Goal: Task Accomplishment & Management: Complete application form

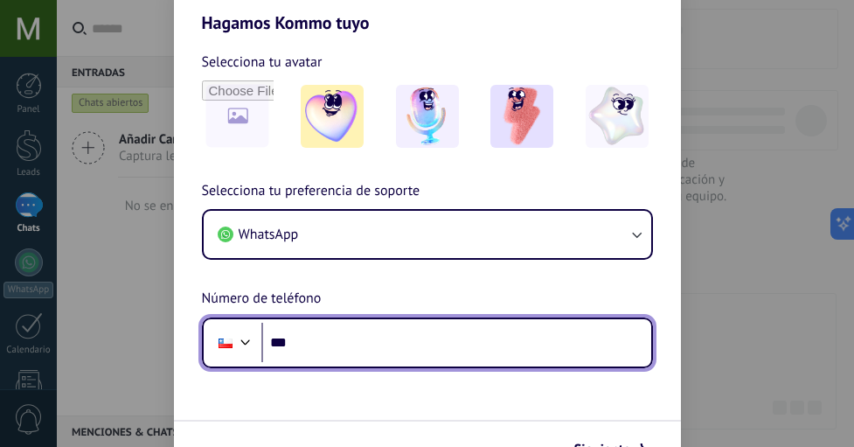
click at [327, 353] on input "***" at bounding box center [456, 343] width 390 height 40
click at [323, 343] on input "***" at bounding box center [456, 343] width 390 height 40
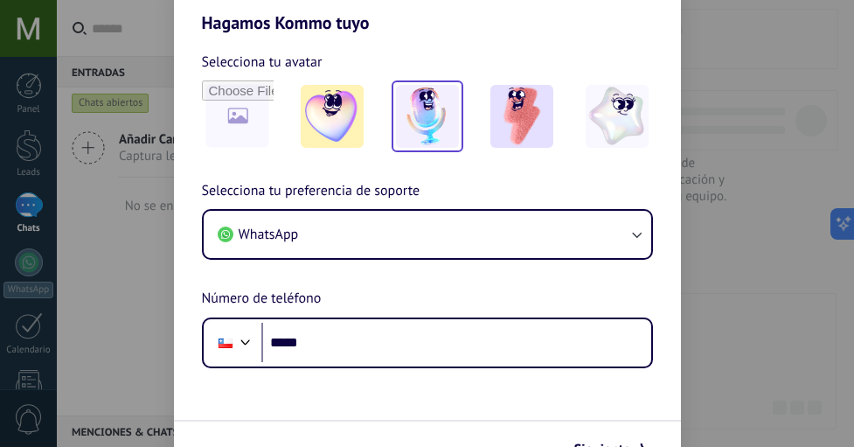
drag, startPoint x: 463, startPoint y: 111, endPoint x: 450, endPoint y: 115, distance: 13.0
click at [455, 119] on div at bounding box center [427, 116] width 451 height 72
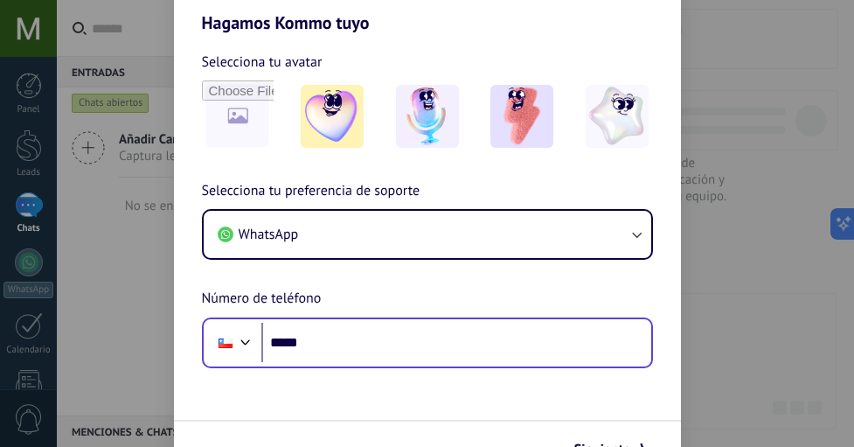
click at [326, 350] on div "Hagamos Kommo tuyo Selecciona tu avatar Selecciona tu preferencia de soporte Wh…" at bounding box center [427, 223] width 854 height 447
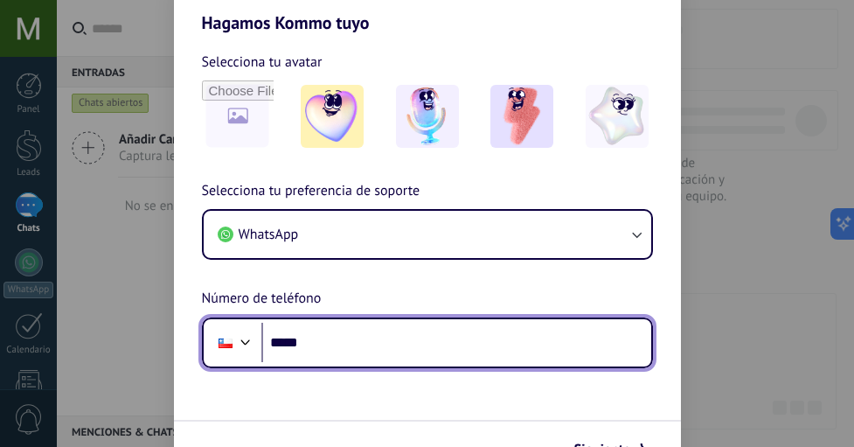
click at [498, 330] on input "*****" at bounding box center [456, 343] width 390 height 40
type input "**********"
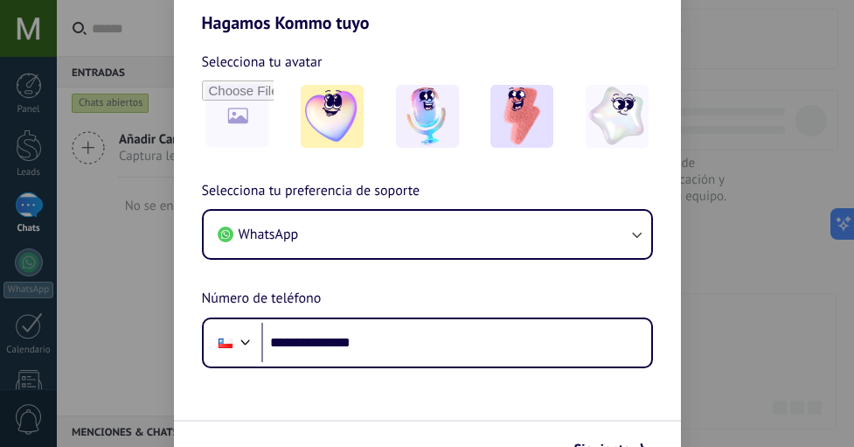
click at [401, 275] on div "**********" at bounding box center [427, 274] width 507 height 188
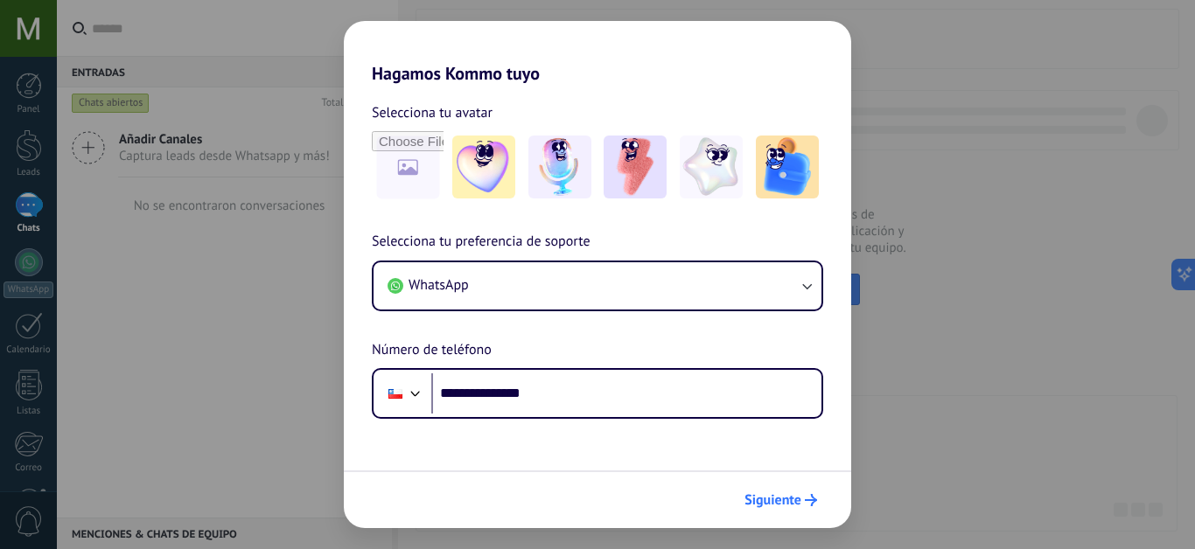
click at [774, 446] on button "Siguiente" at bounding box center [780, 500] width 88 height 30
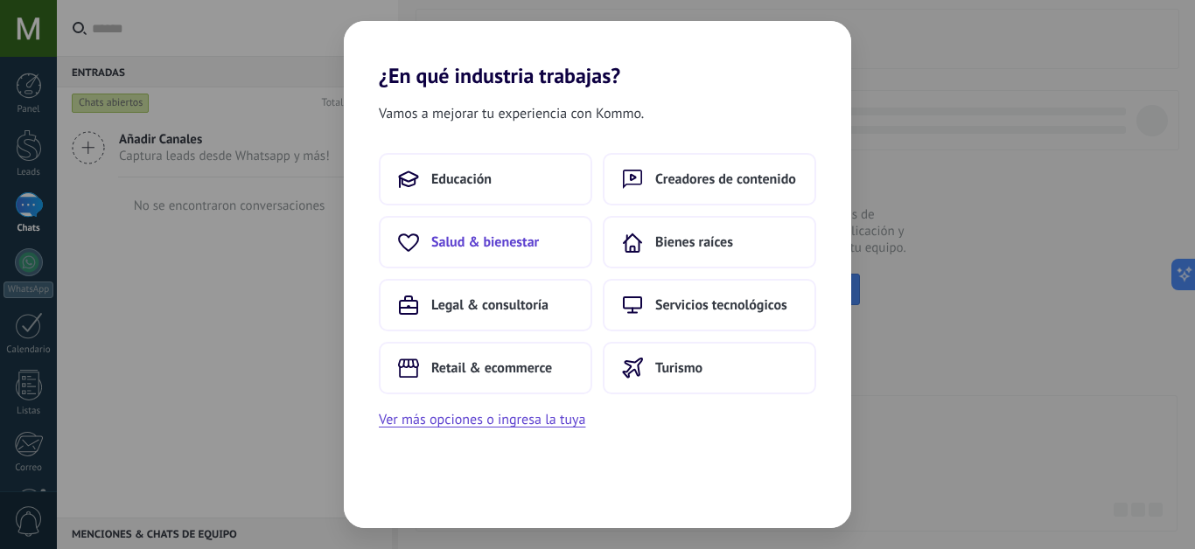
click at [523, 249] on span "Salud & bienestar" at bounding box center [485, 242] width 108 height 17
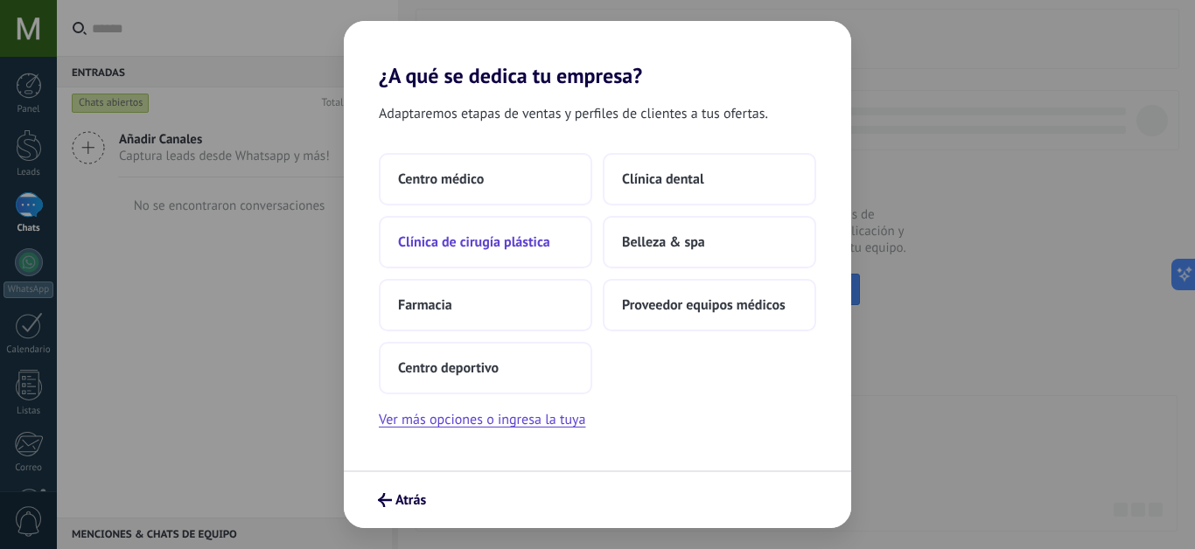
click at [521, 252] on button "Clínica de cirugía plástica" at bounding box center [485, 242] width 213 height 52
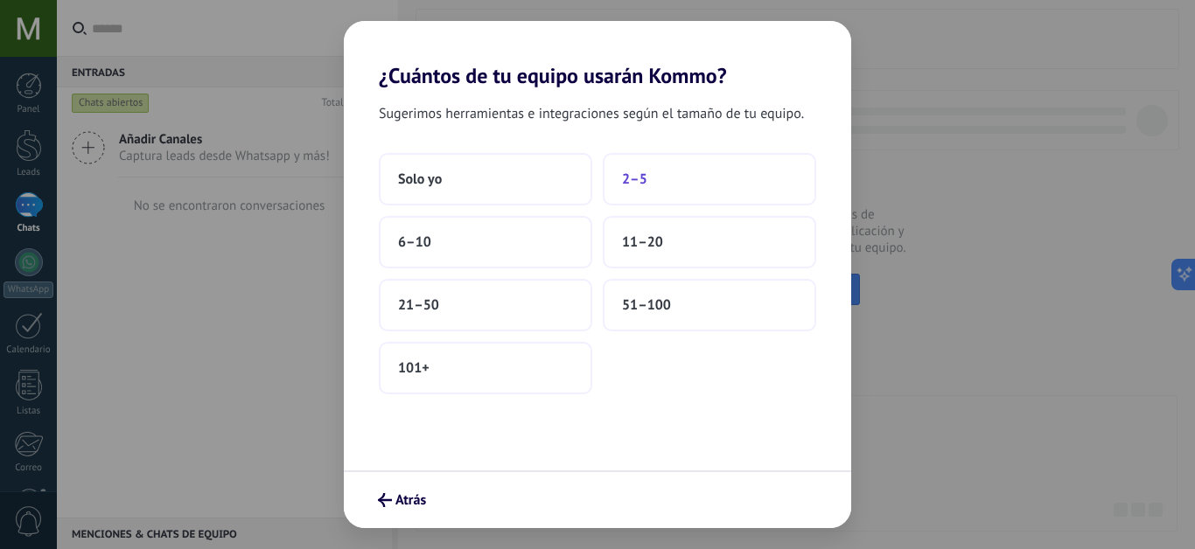
click at [639, 192] on button "2–5" at bounding box center [709, 179] width 213 height 52
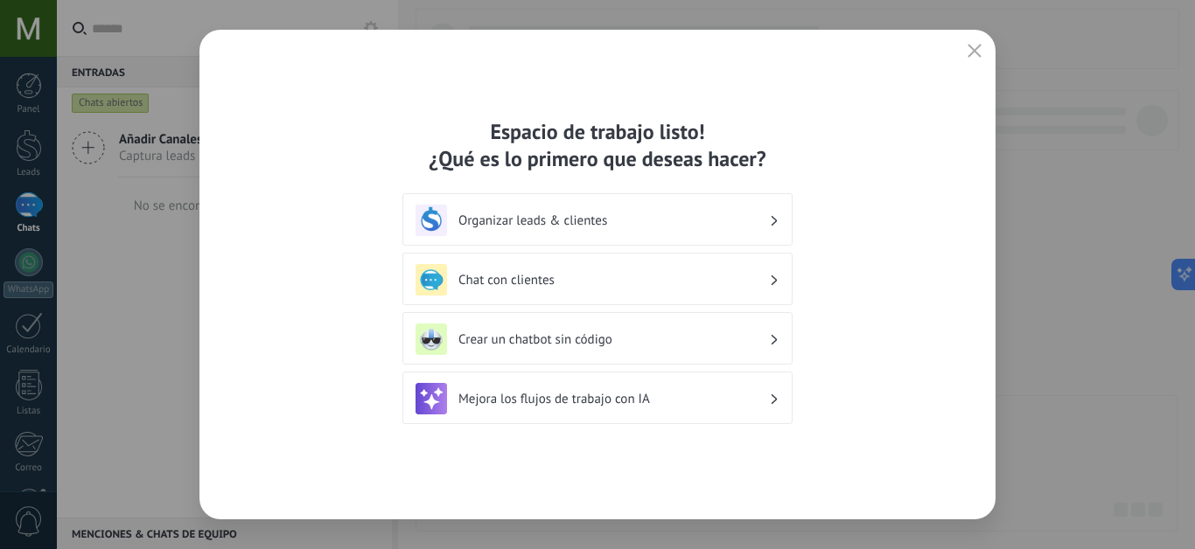
click at [636, 234] on div "Organizar leads & clientes" at bounding box center [597, 220] width 364 height 31
click at [624, 223] on h3 "Organizar leads & clientes" at bounding box center [613, 221] width 310 height 17
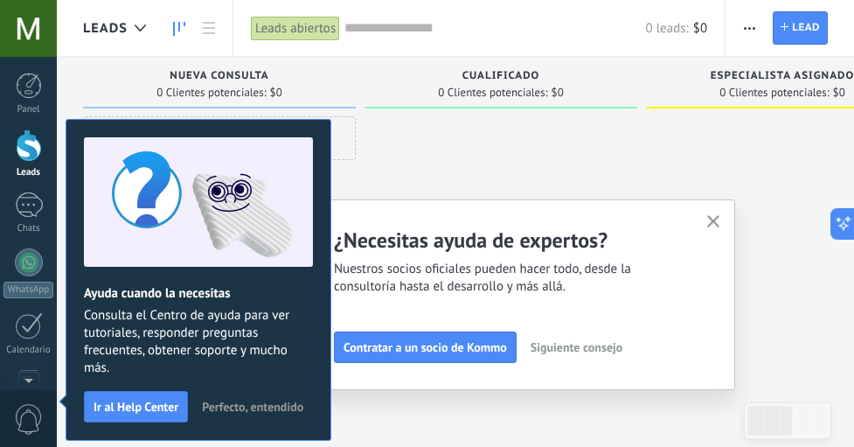
click at [222, 414] on button "Perfecto, entendido" at bounding box center [252, 407] width 117 height 26
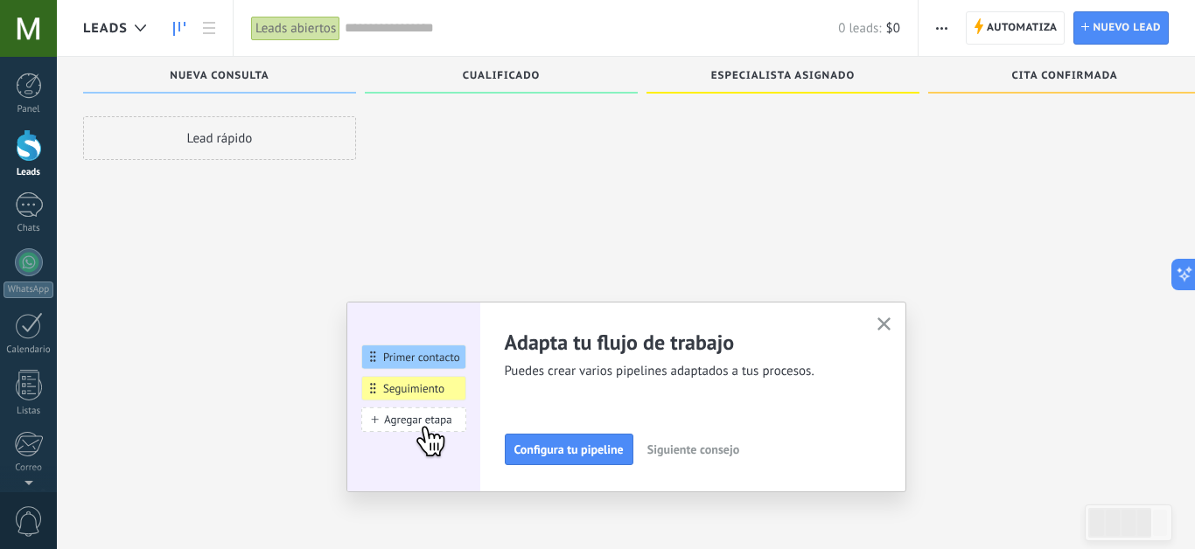
scroll to position [30, 0]
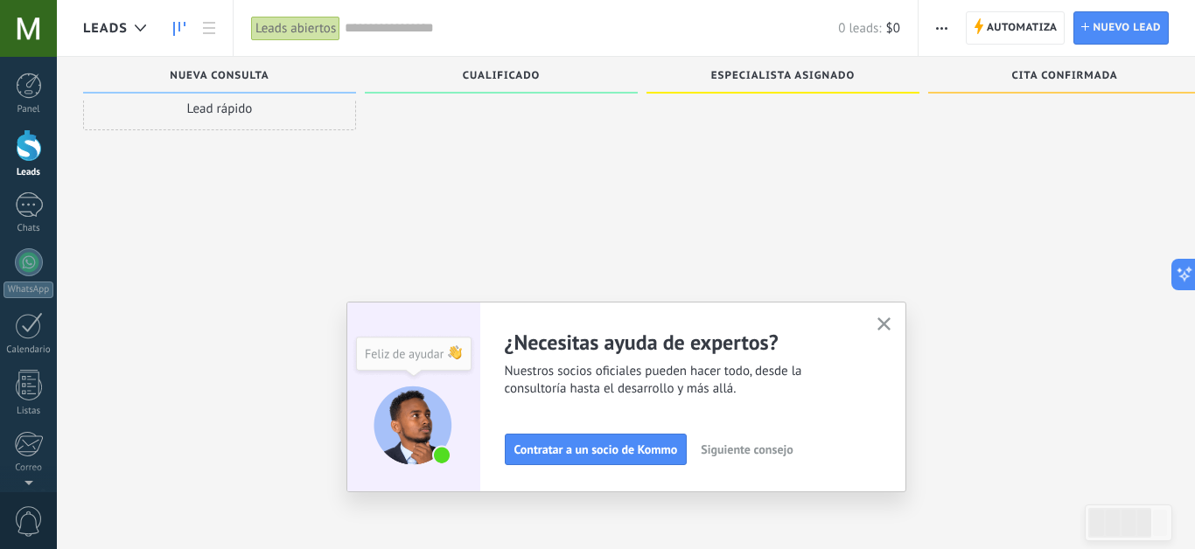
click at [854, 322] on button "button" at bounding box center [884, 325] width 22 height 24
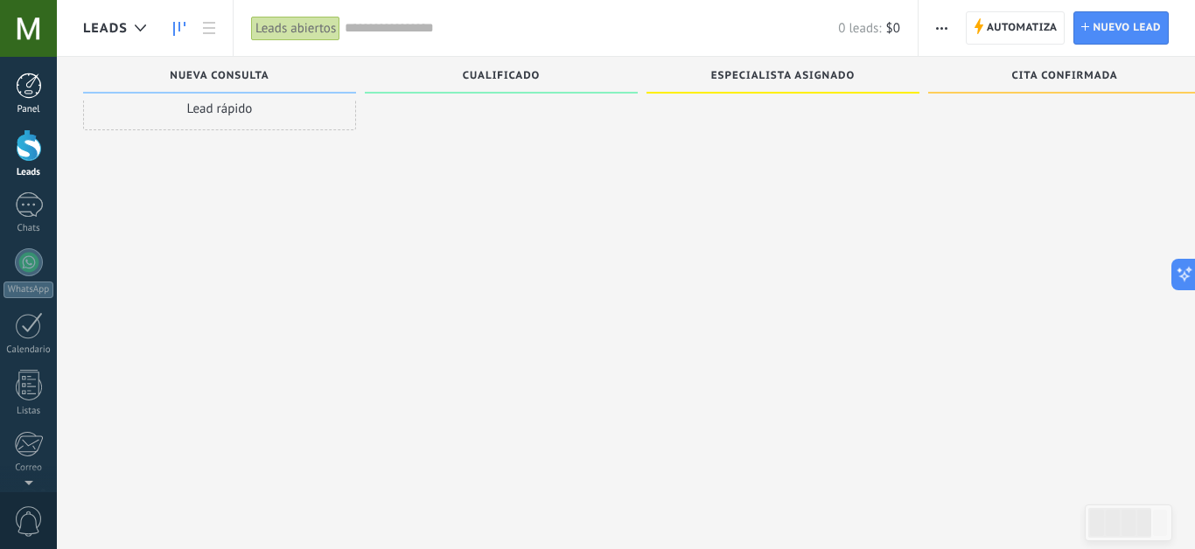
click at [31, 104] on div "Panel" at bounding box center [28, 109] width 51 height 11
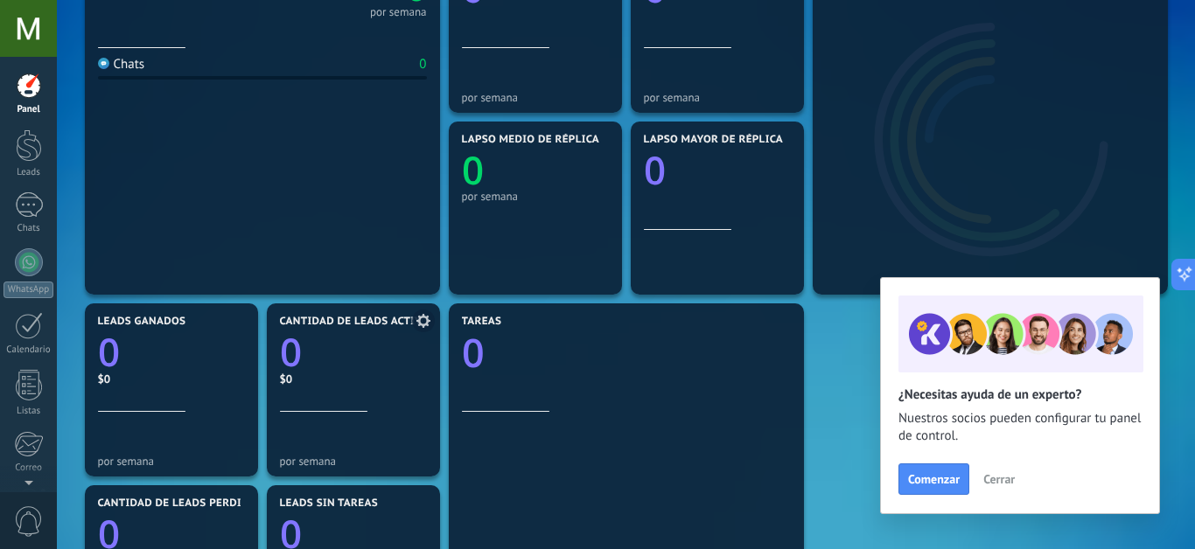
scroll to position [306, 0]
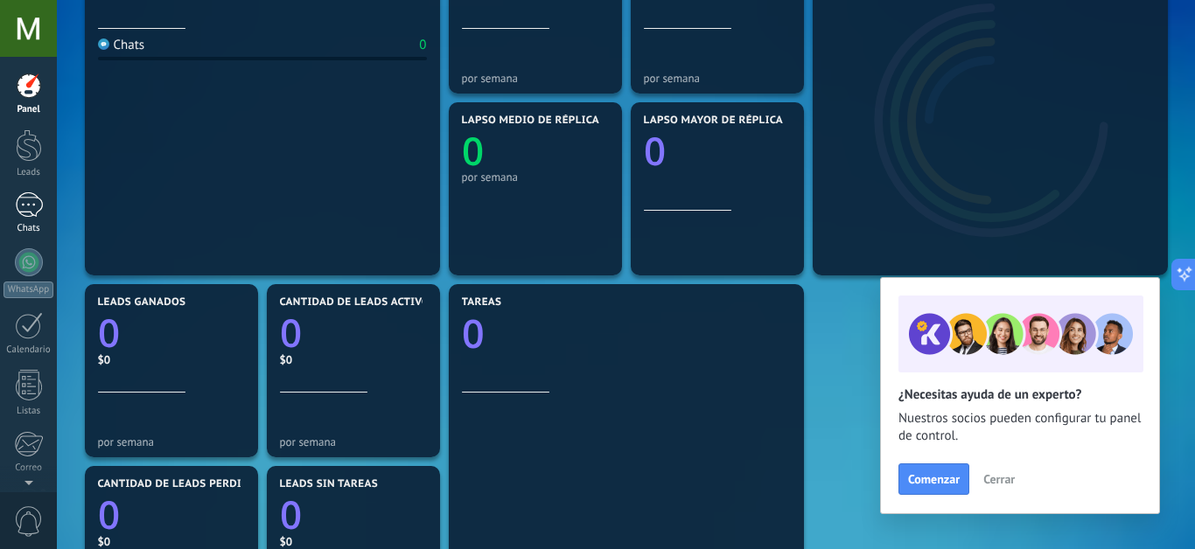
click at [30, 212] on div at bounding box center [29, 204] width 28 height 25
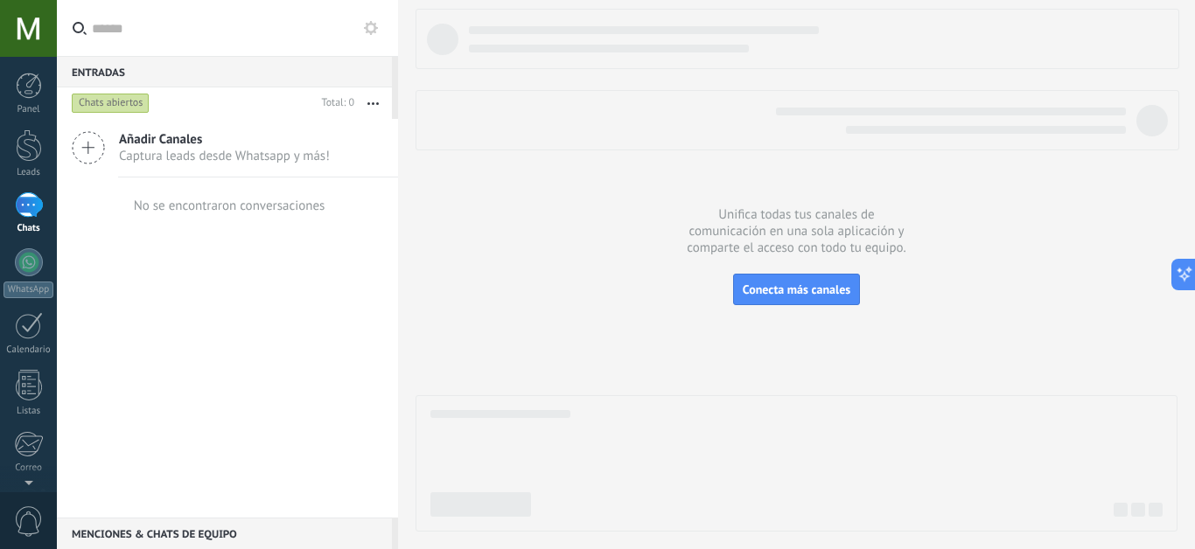
click at [254, 148] on span "Captura leads desde Whatsapp y más!" at bounding box center [224, 156] width 211 height 17
click at [0, 0] on link "Plantillas" at bounding box center [0, 0] width 0 height 0
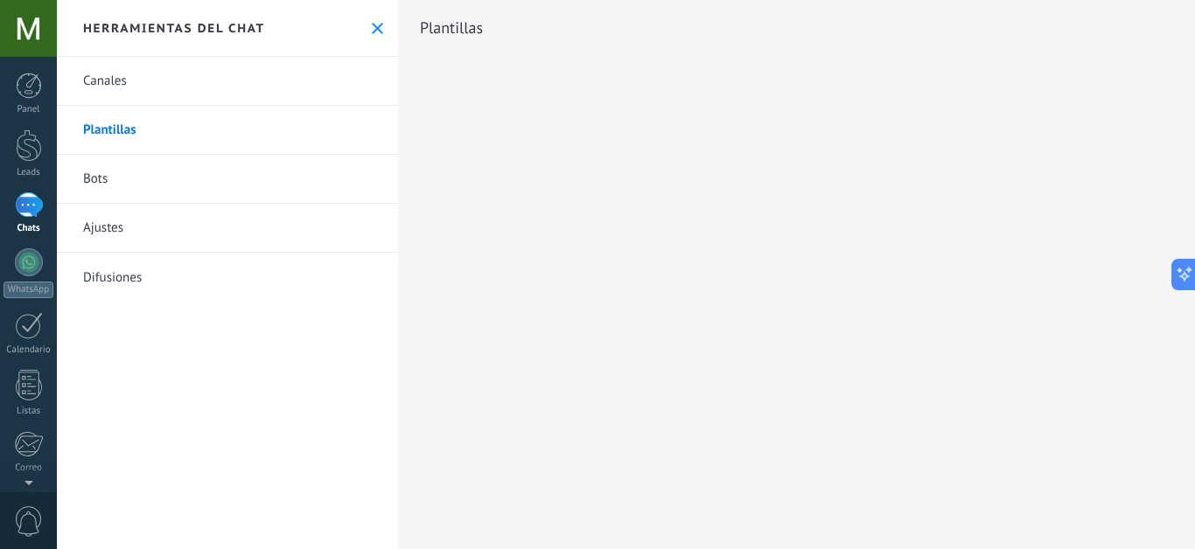
click at [241, 65] on link "Canales" at bounding box center [227, 81] width 341 height 49
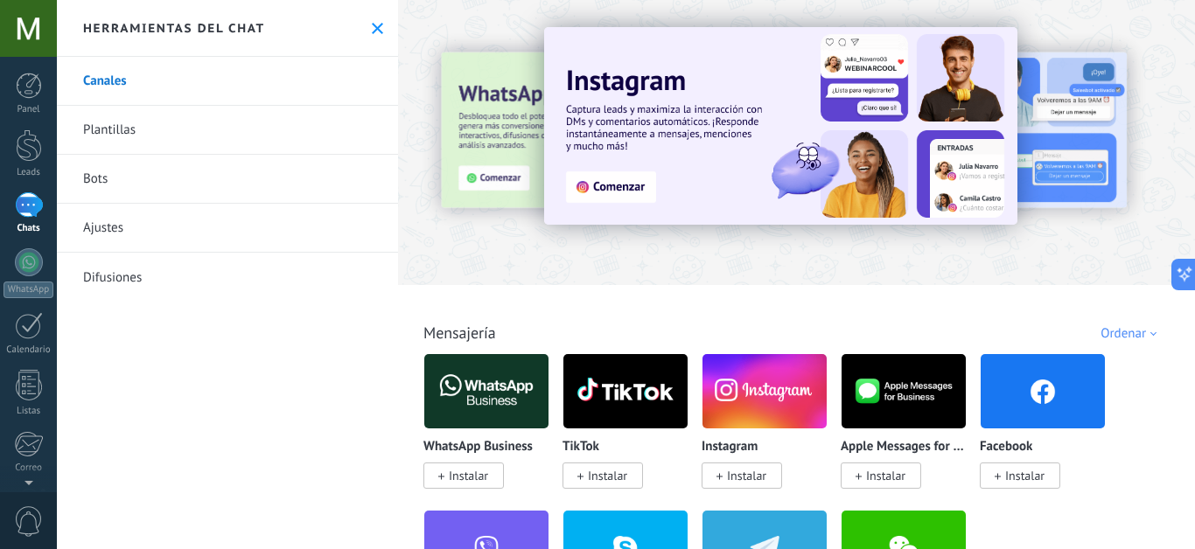
scroll to position [81, 0]
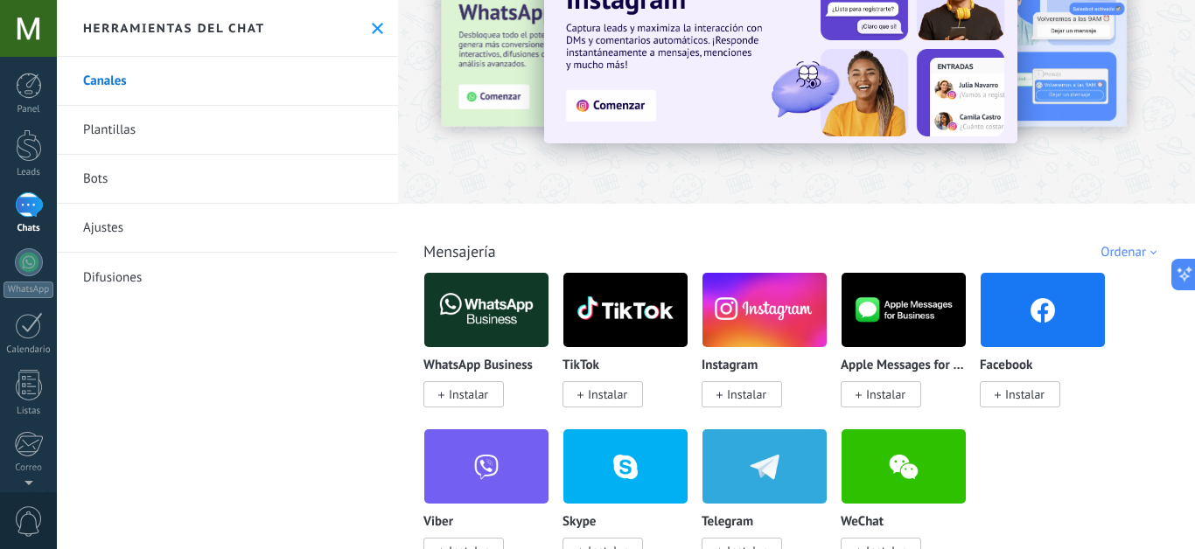
click at [503, 390] on span "Instalar" at bounding box center [463, 394] width 80 height 26
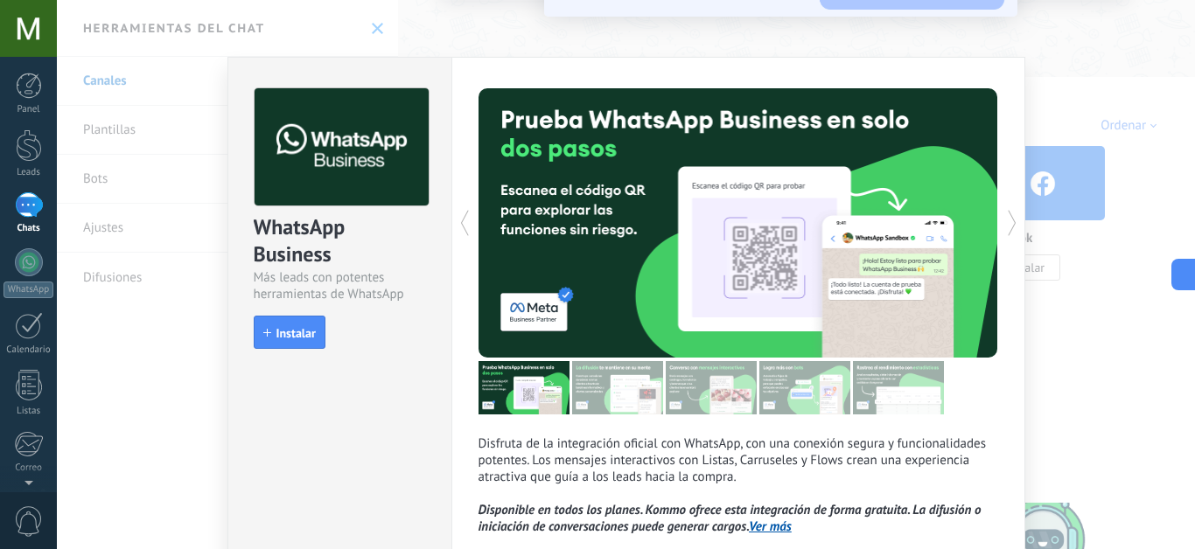
scroll to position [13, 0]
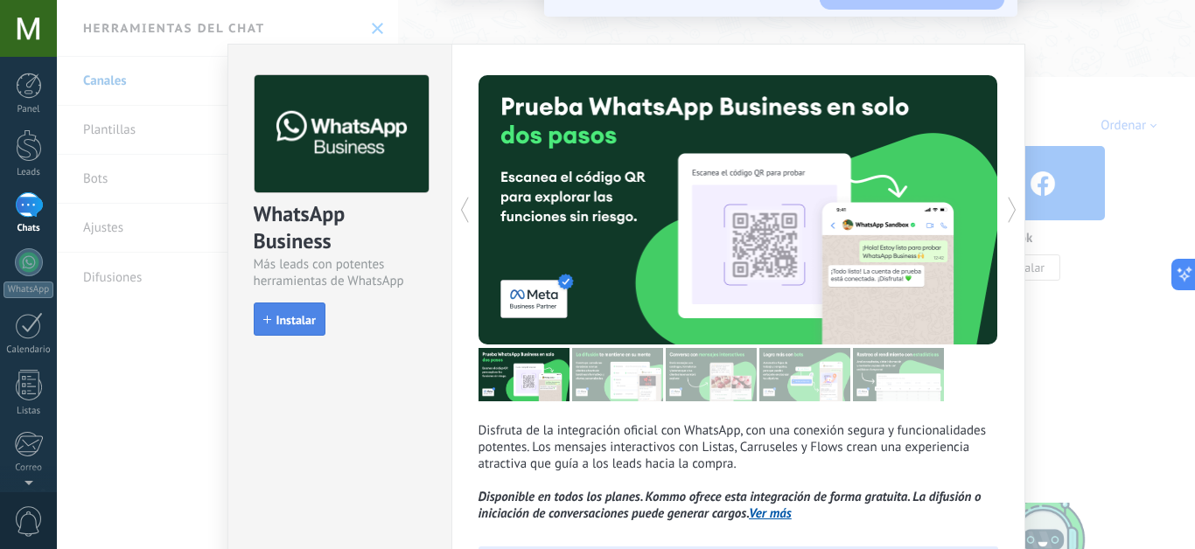
click at [303, 332] on button "Instalar" at bounding box center [290, 319] width 72 height 33
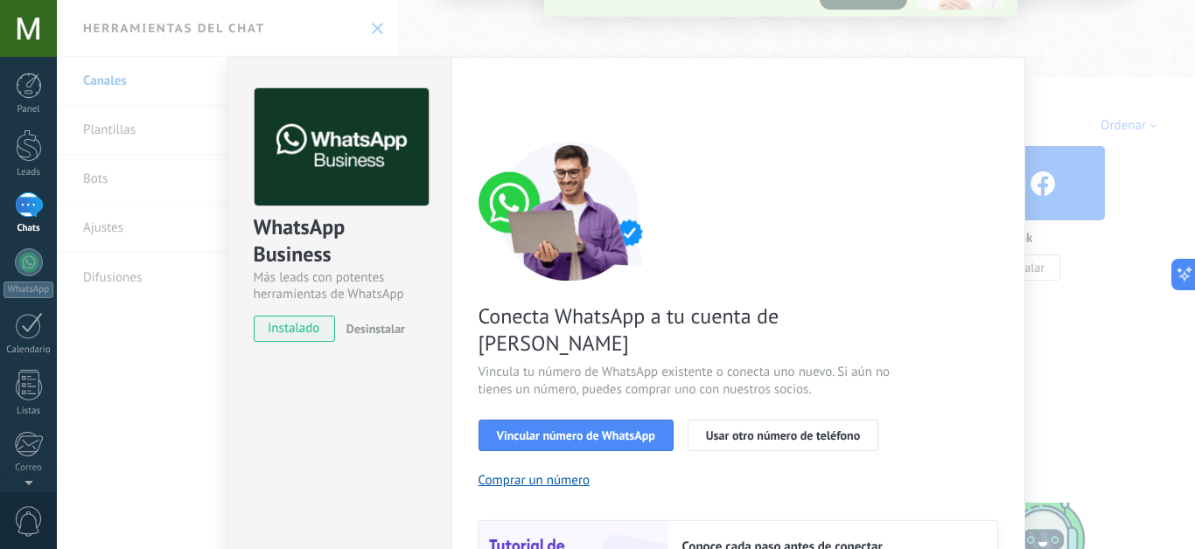
scroll to position [157, 0]
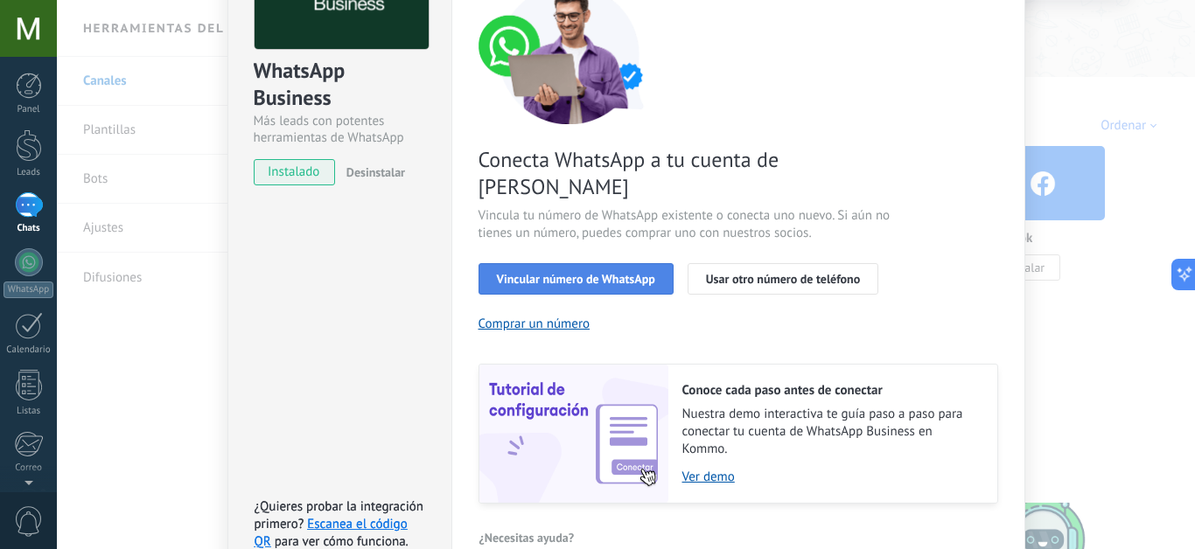
click at [590, 273] on span "Vincular número de WhatsApp" at bounding box center [576, 279] width 158 height 12
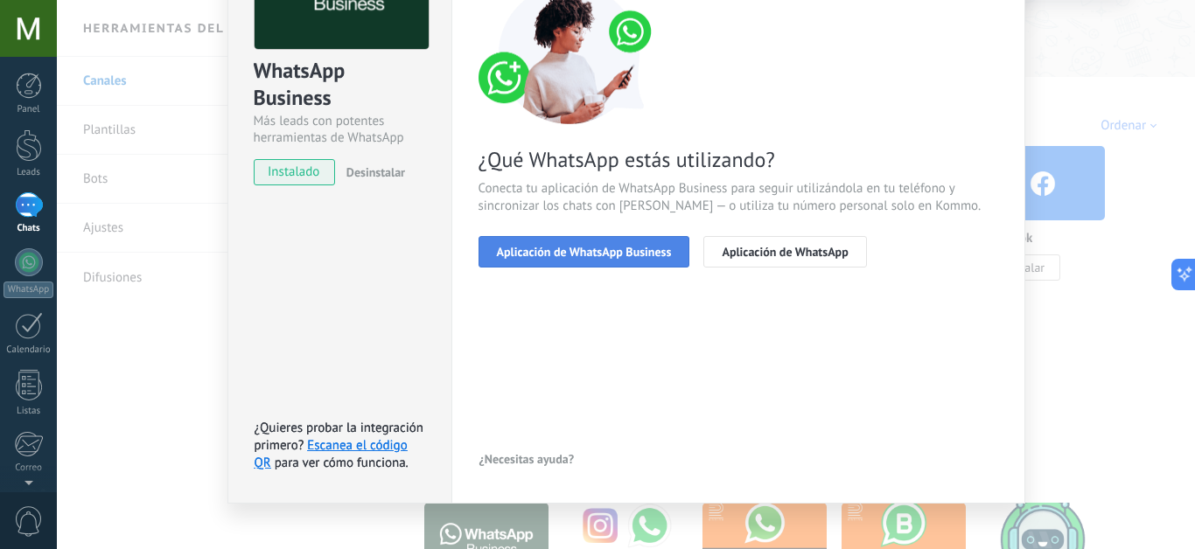
click at [646, 255] on span "Aplicación de WhatsApp Business" at bounding box center [584, 252] width 175 height 12
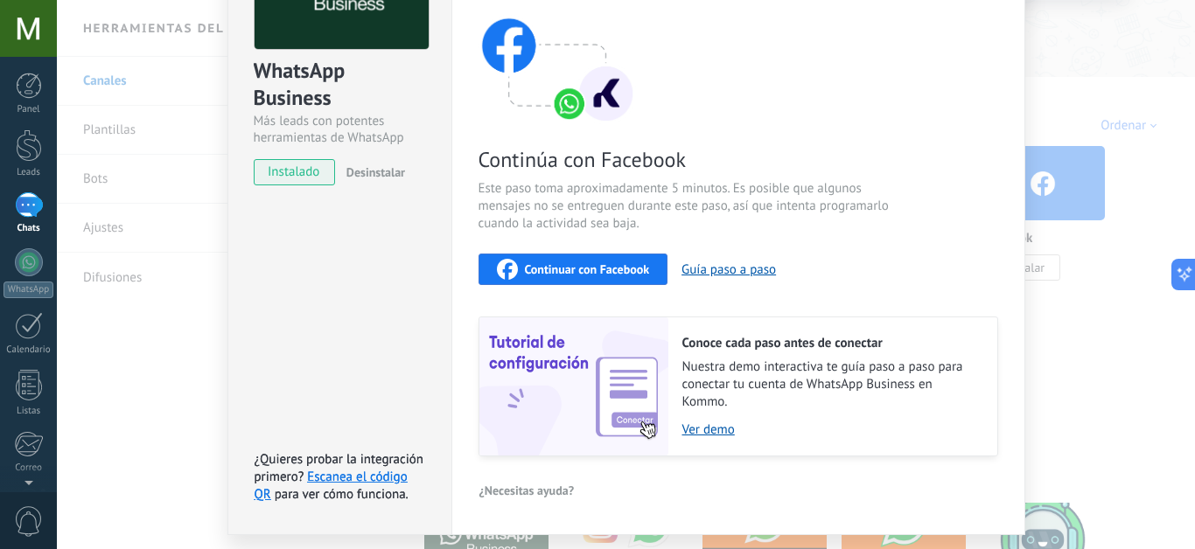
click at [614, 268] on span "Continuar con Facebook" at bounding box center [587, 269] width 125 height 12
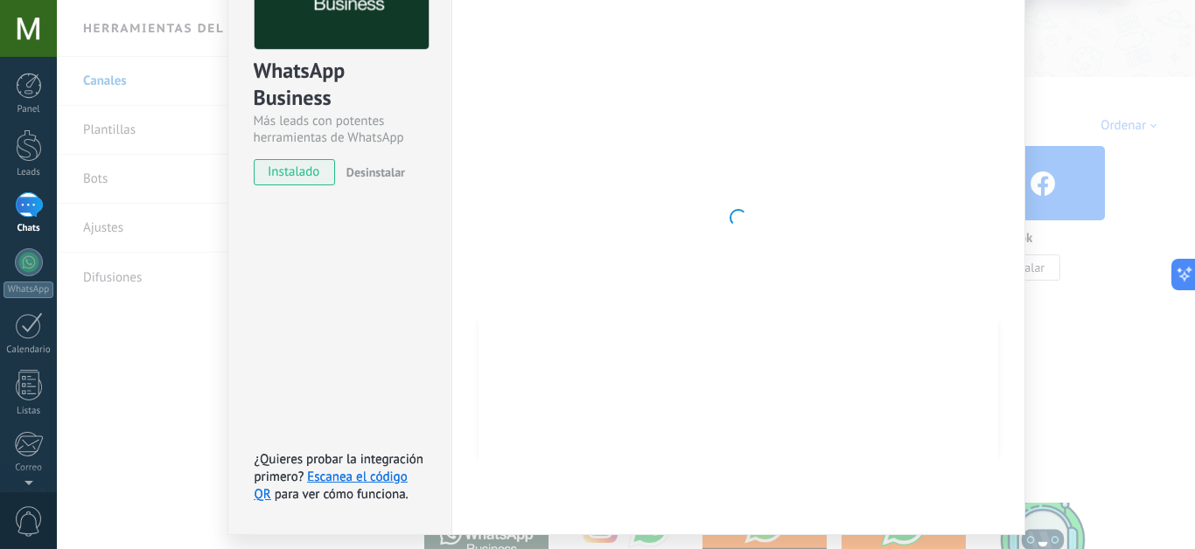
scroll to position [206, 0]
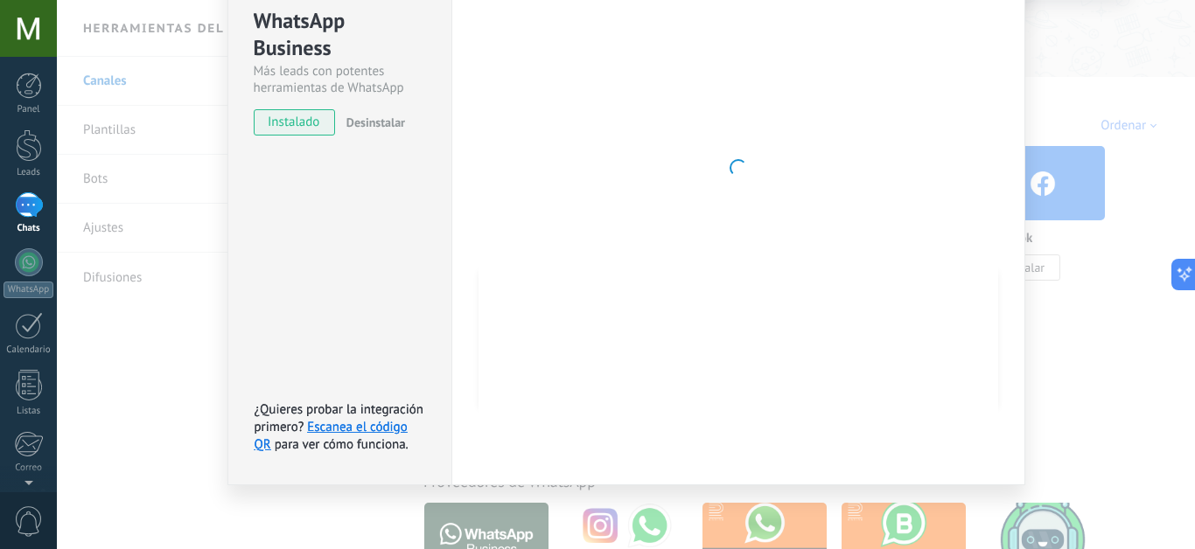
click at [138, 327] on div "WhatsApp Business Más leads con potentes herramientas de WhatsApp instalado Des…" at bounding box center [626, 274] width 1138 height 549
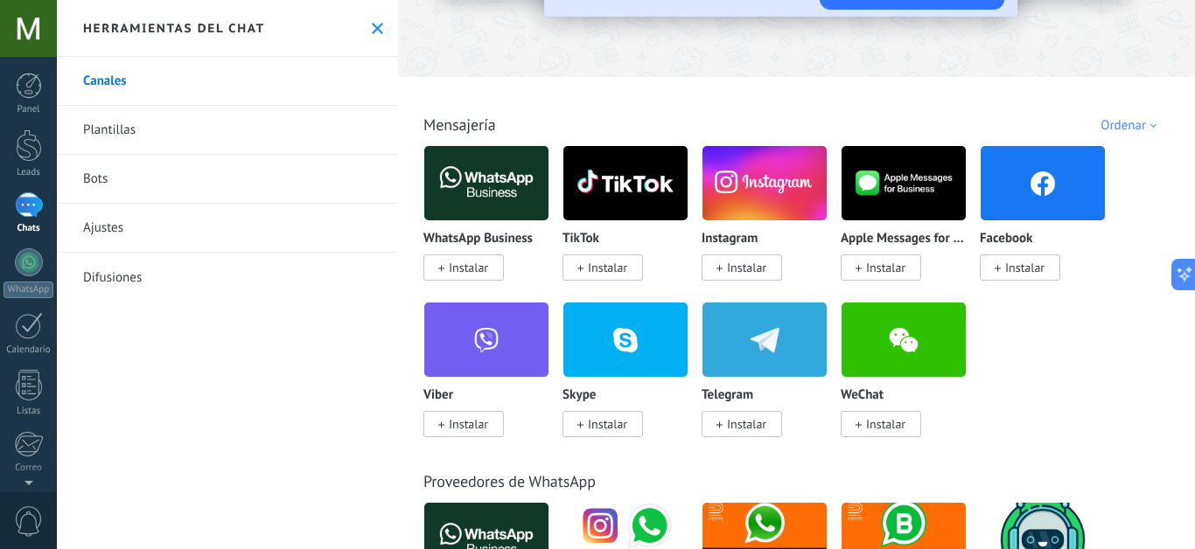
scroll to position [0, 0]
click at [23, 331] on div at bounding box center [29, 325] width 28 height 27
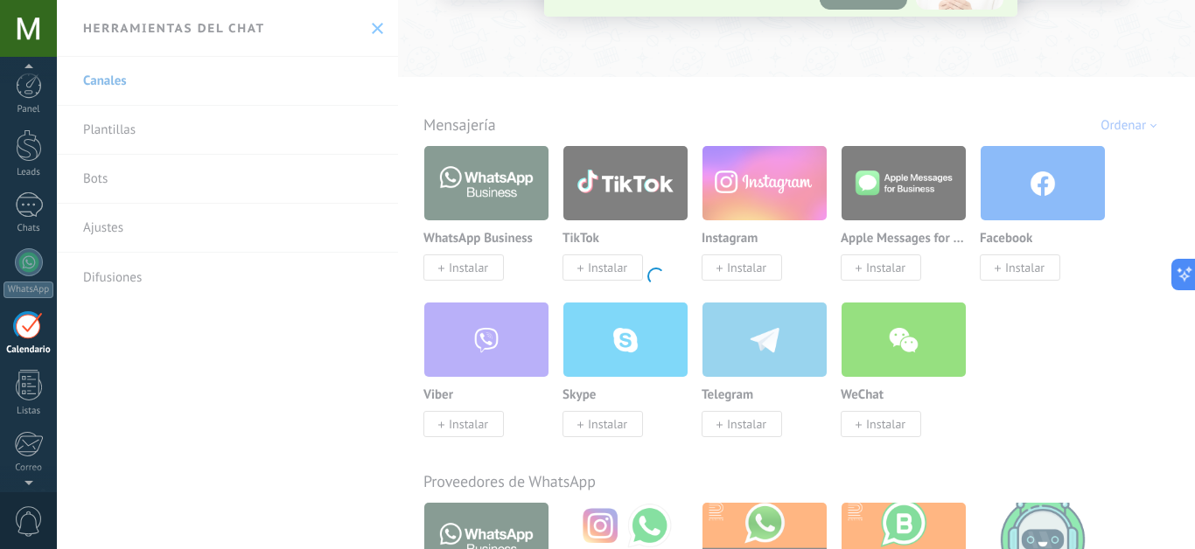
scroll to position [50, 0]
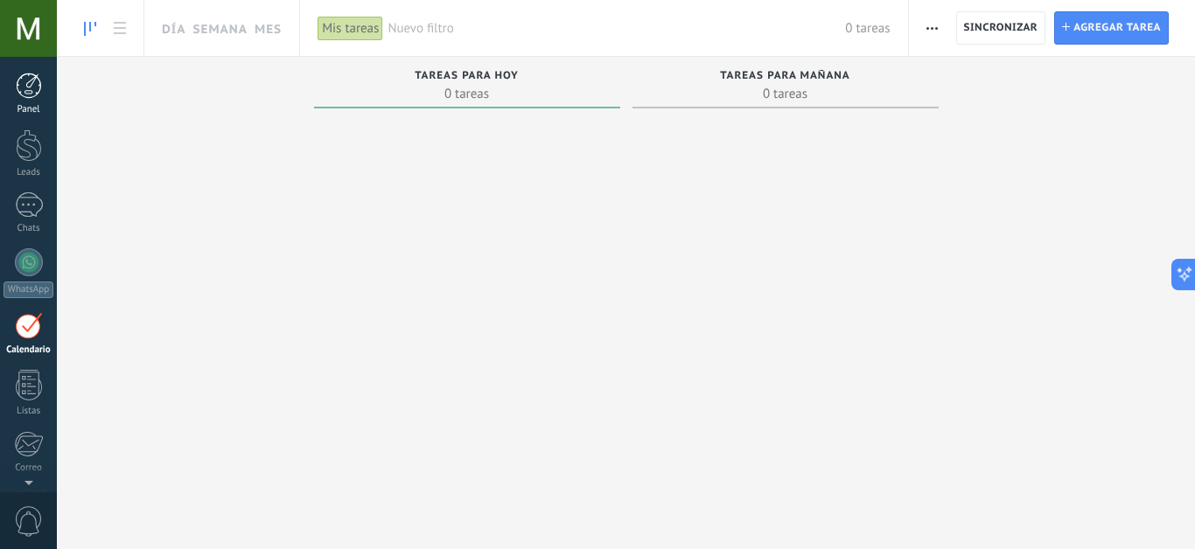
click at [36, 91] on div at bounding box center [29, 86] width 26 height 26
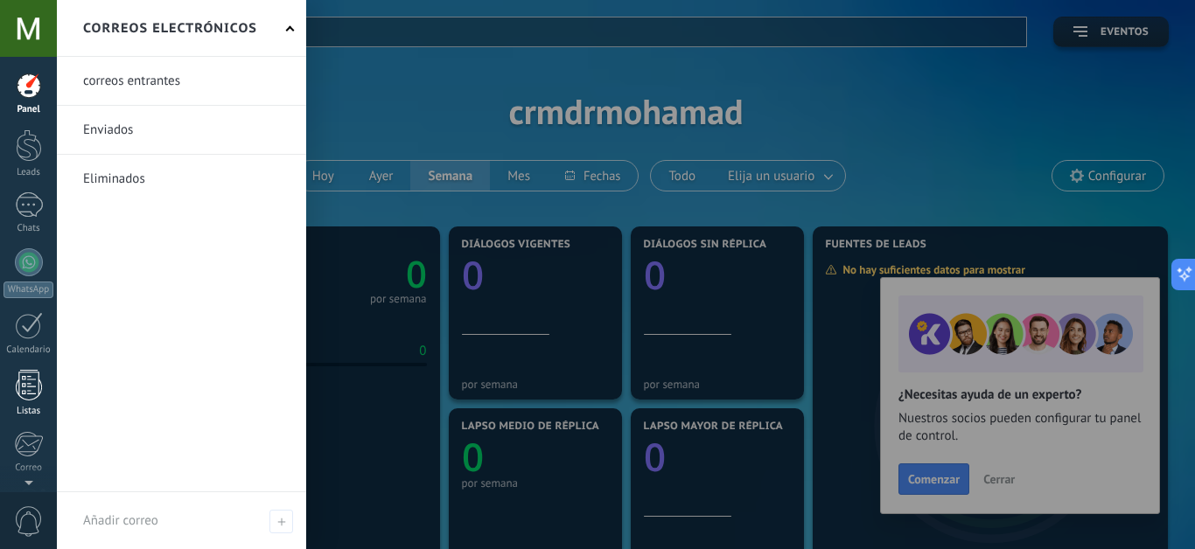
click at [30, 406] on div "Listas" at bounding box center [28, 411] width 51 height 11
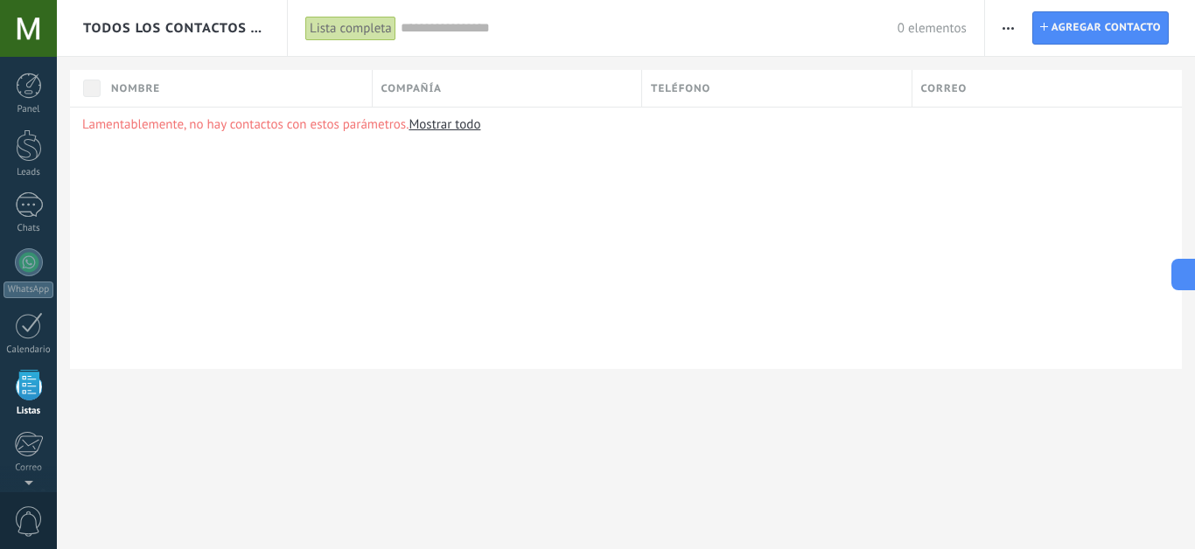
scroll to position [108, 0]
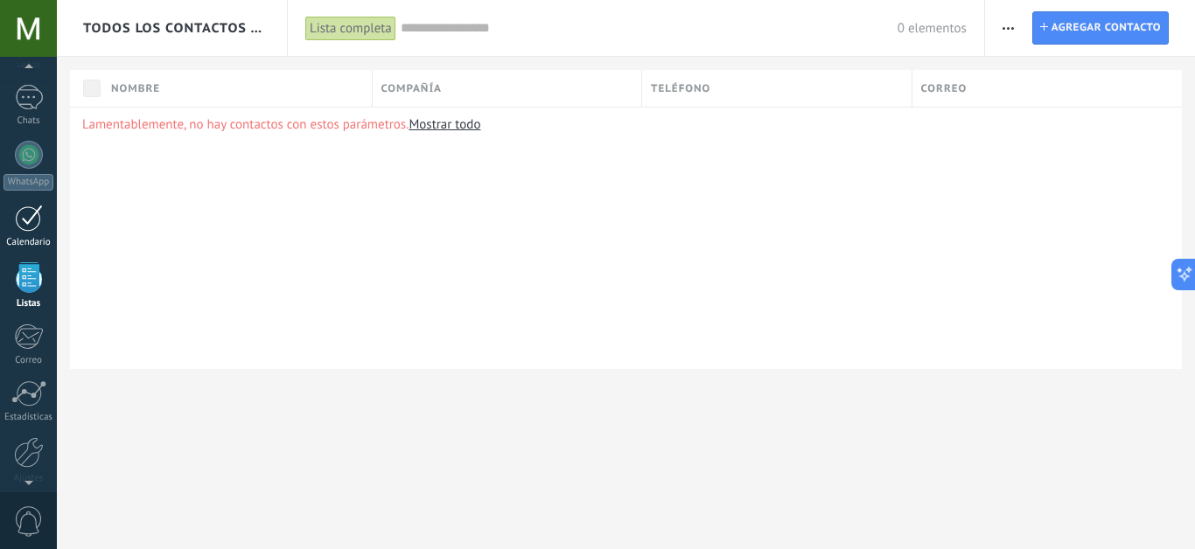
click at [35, 220] on div at bounding box center [29, 218] width 28 height 27
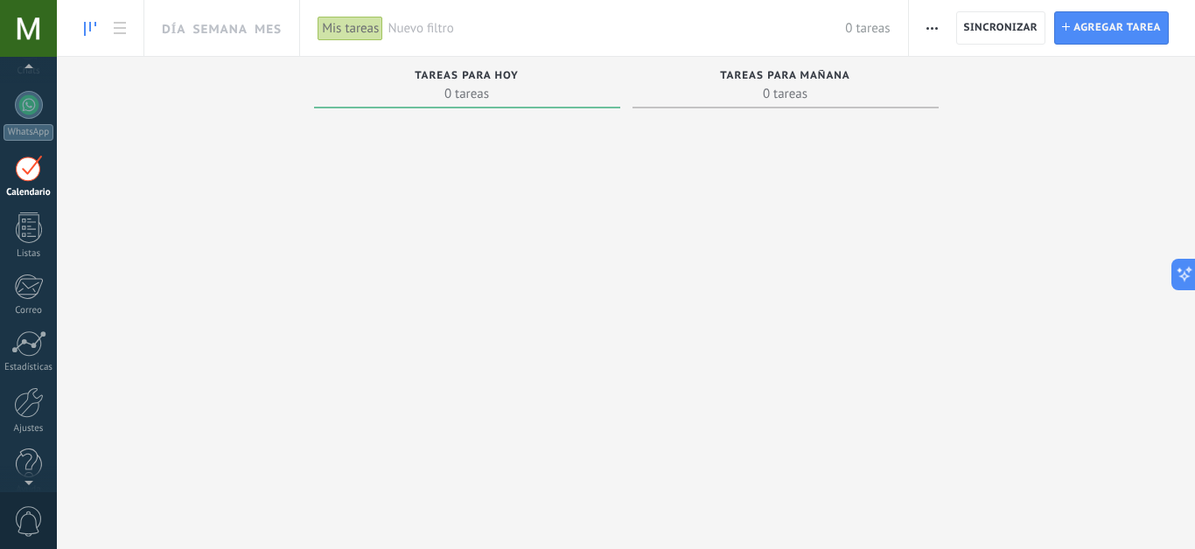
scroll to position [177, 0]
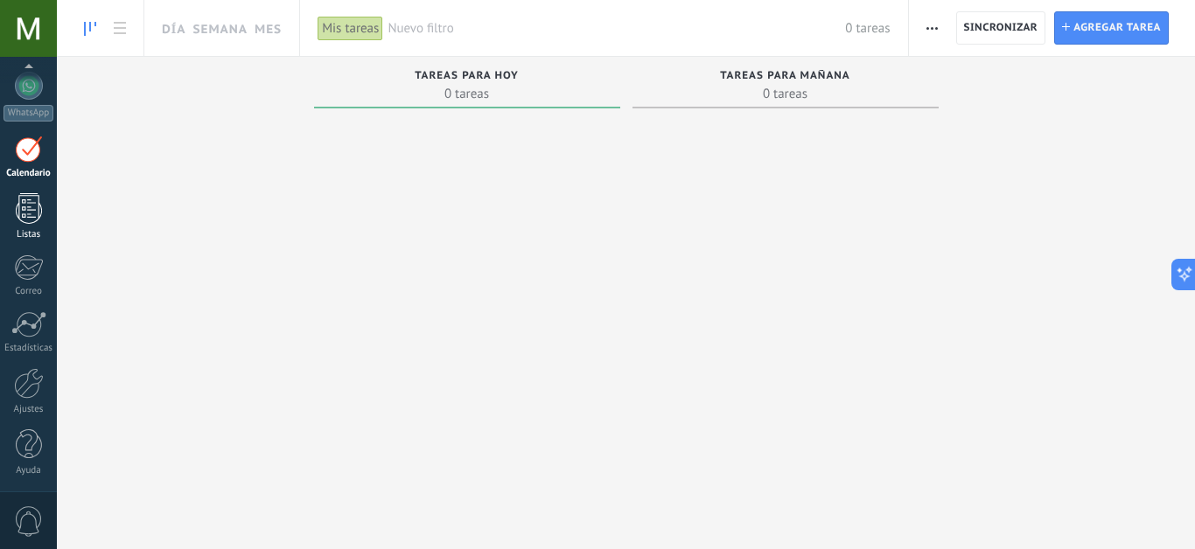
click at [25, 204] on div at bounding box center [29, 208] width 26 height 31
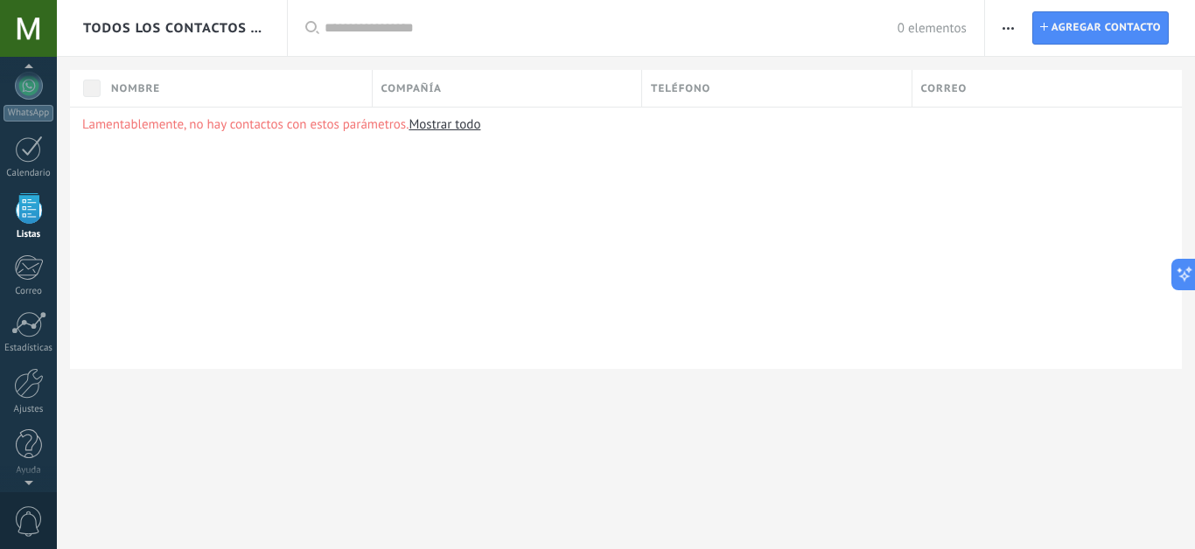
click at [42, 28] on div at bounding box center [28, 28] width 57 height 57
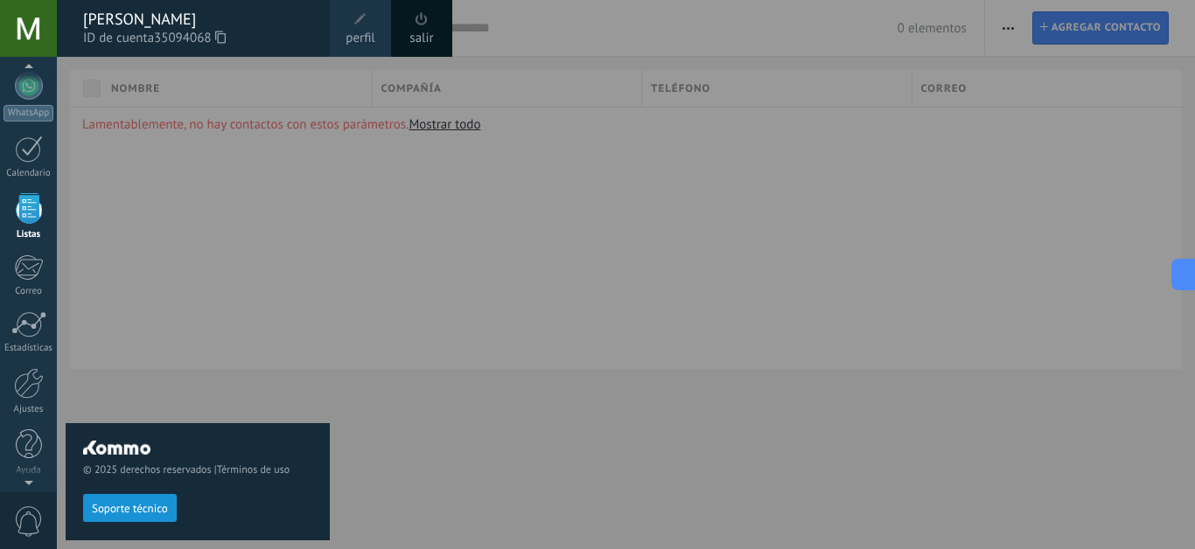
scroll to position [108, 0]
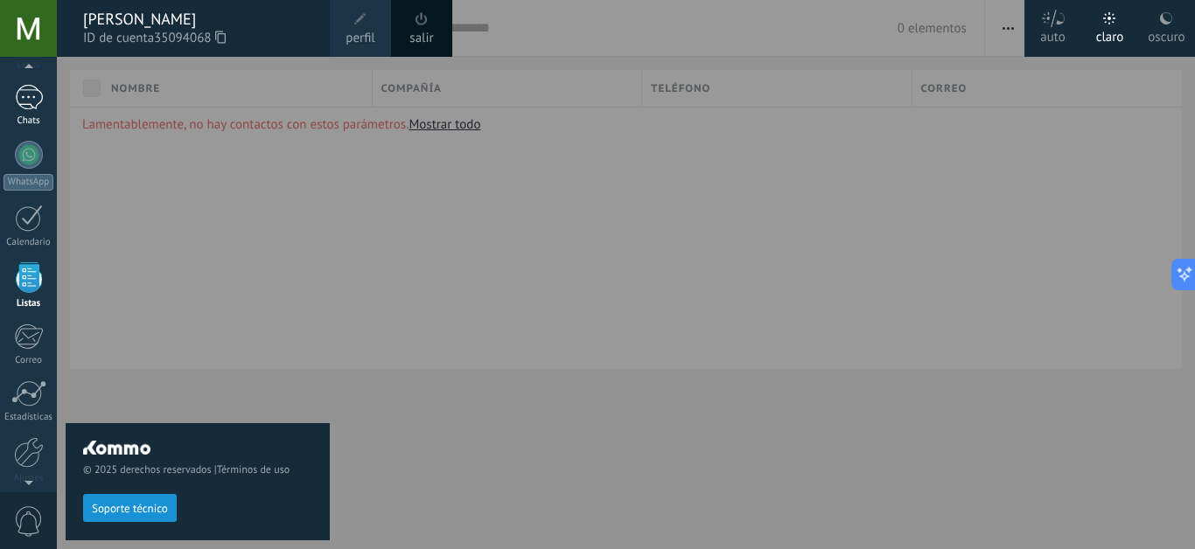
click at [38, 114] on link "Chats" at bounding box center [28, 106] width 57 height 42
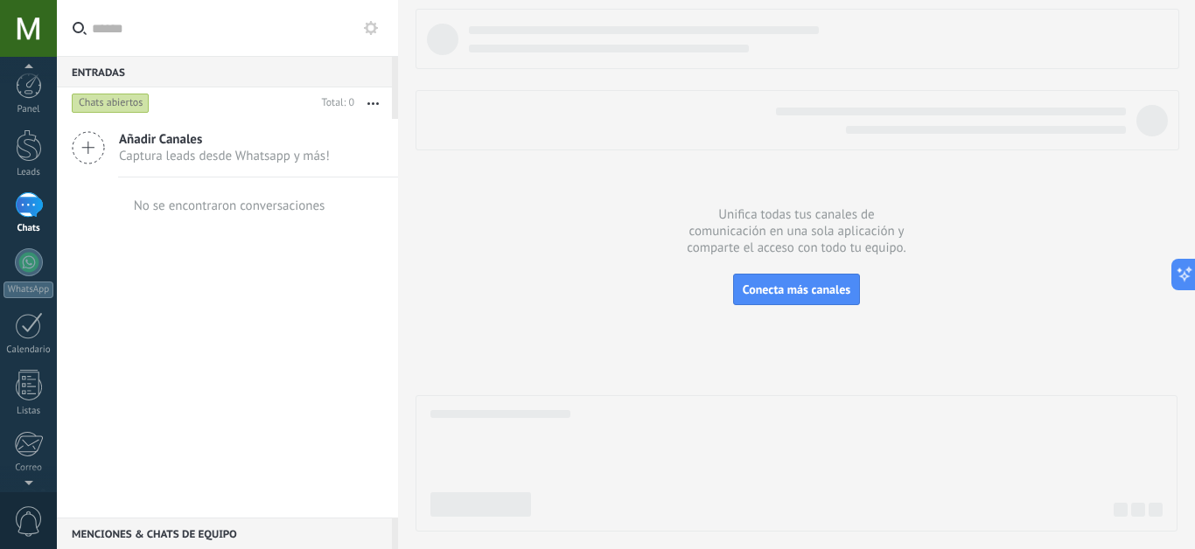
click at [26, 446] on div at bounding box center [28, 479] width 57 height 26
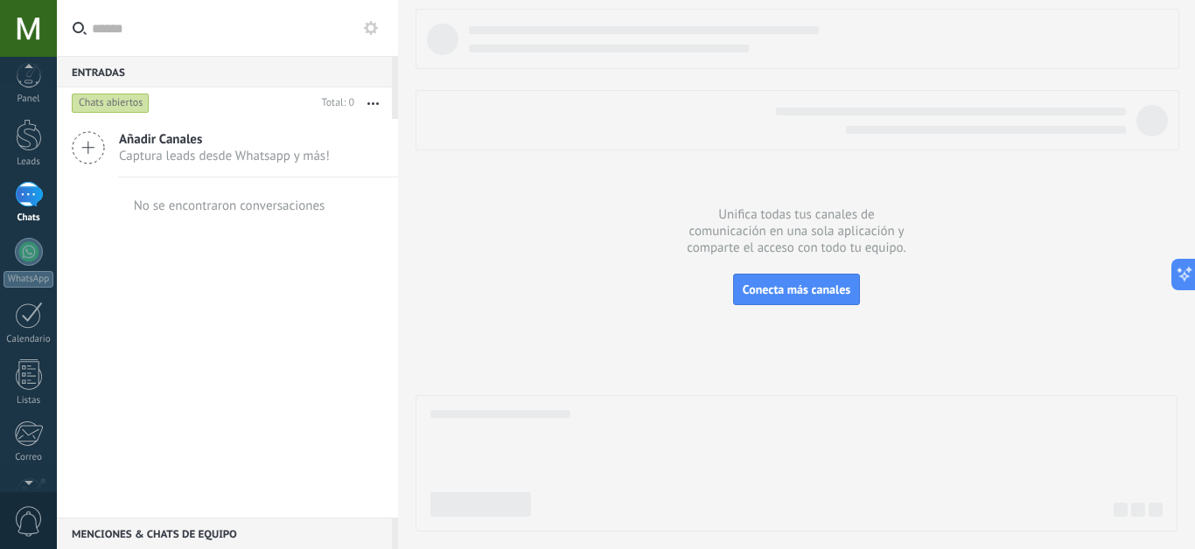
click at [26, 446] on div at bounding box center [28, 479] width 57 height 26
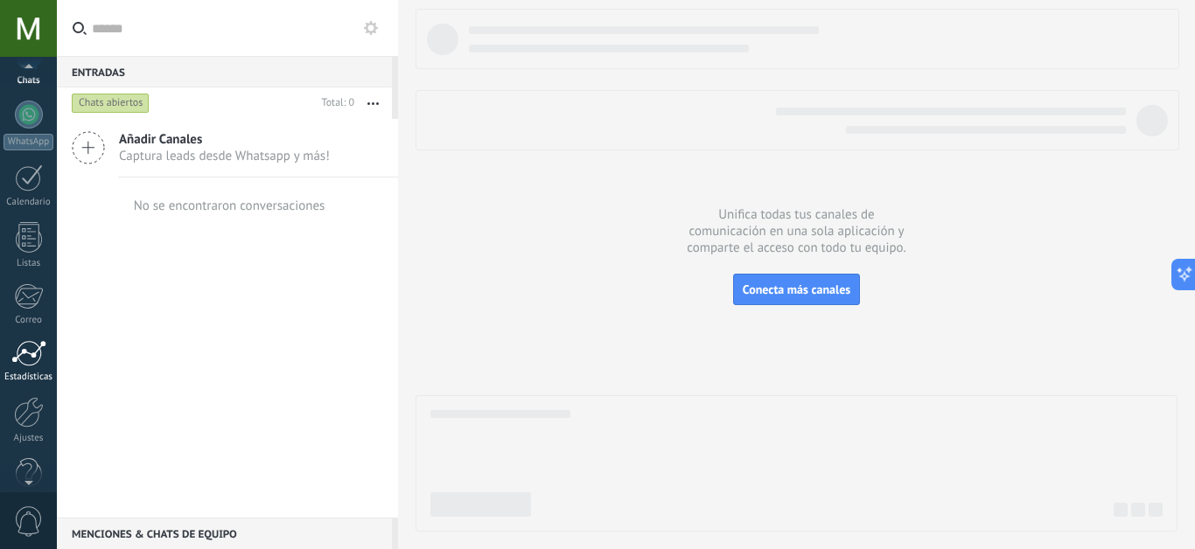
drag, startPoint x: 26, startPoint y: 485, endPoint x: 34, endPoint y: 338, distance: 147.1
click at [26, 446] on div at bounding box center [28, 479] width 57 height 26
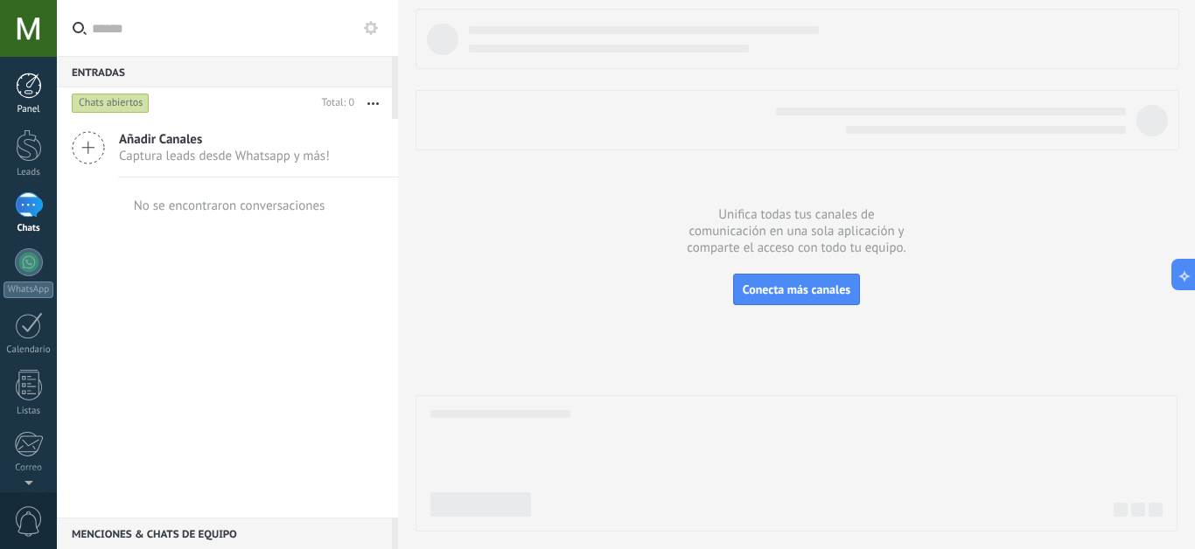
click at [41, 90] on div at bounding box center [29, 86] width 26 height 26
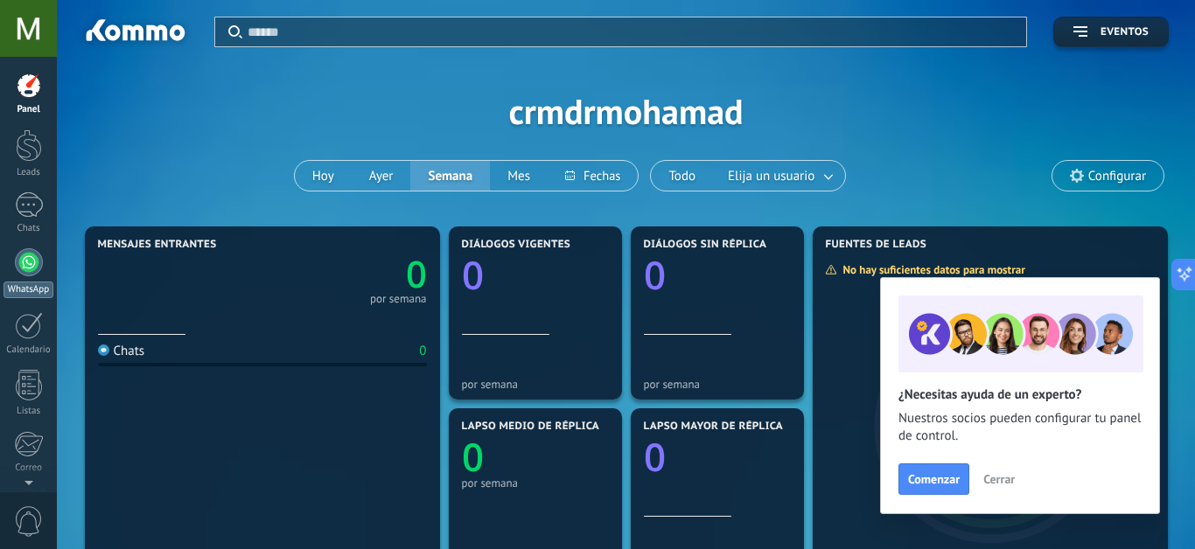
click at [24, 264] on div at bounding box center [29, 262] width 28 height 28
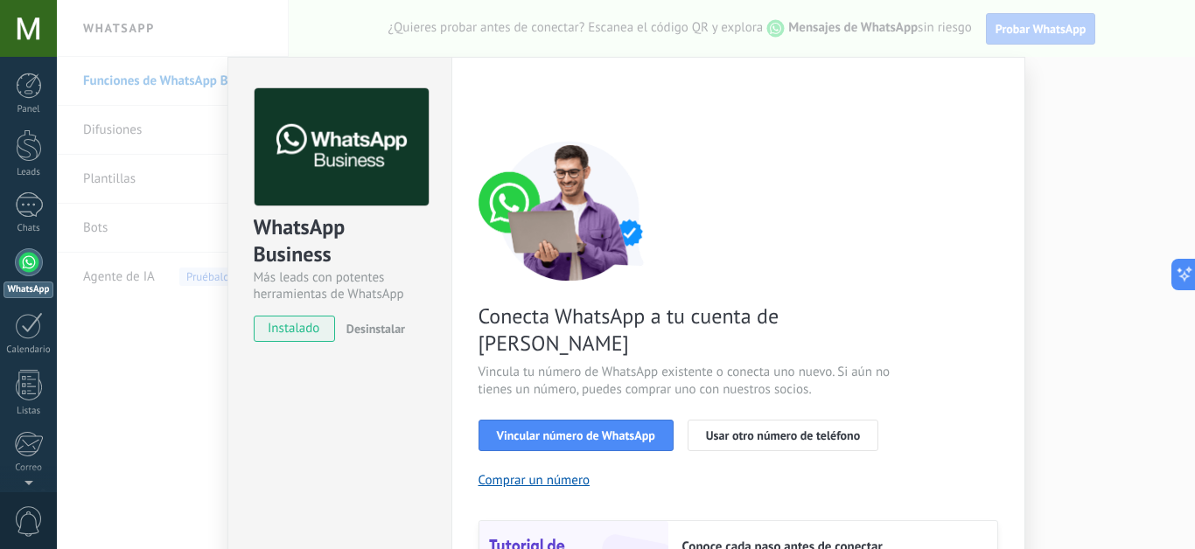
scroll to position [220, 0]
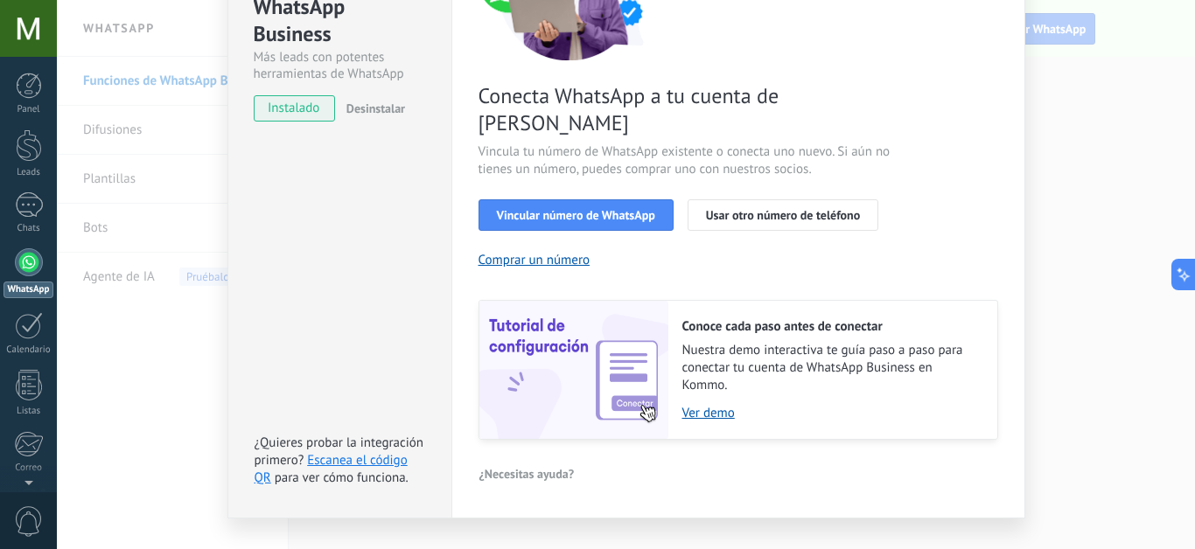
click at [47, 75] on link "Panel" at bounding box center [28, 94] width 57 height 43
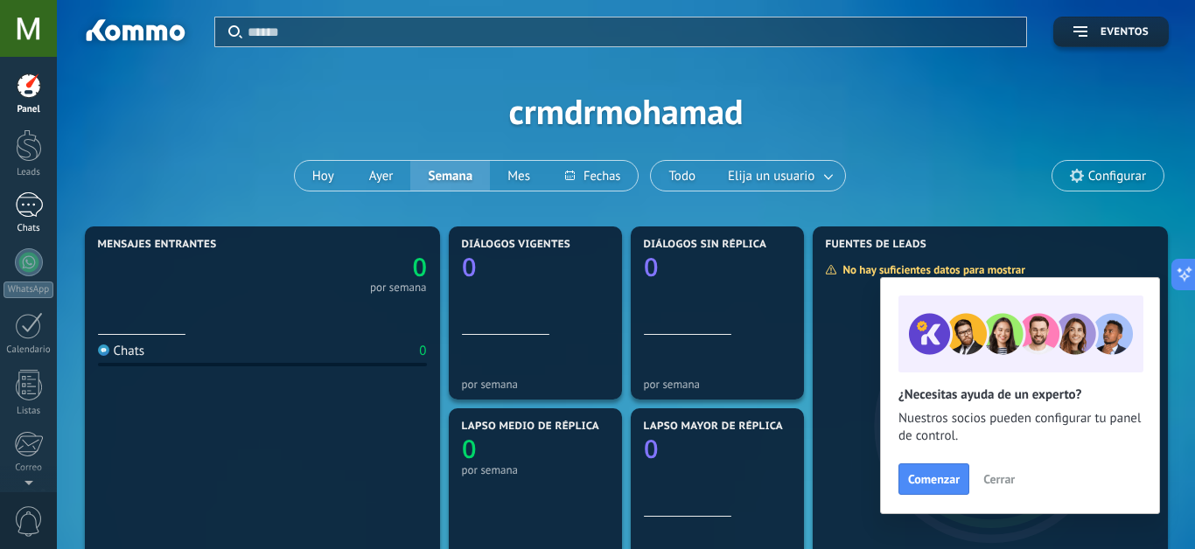
click at [33, 207] on div at bounding box center [29, 204] width 28 height 25
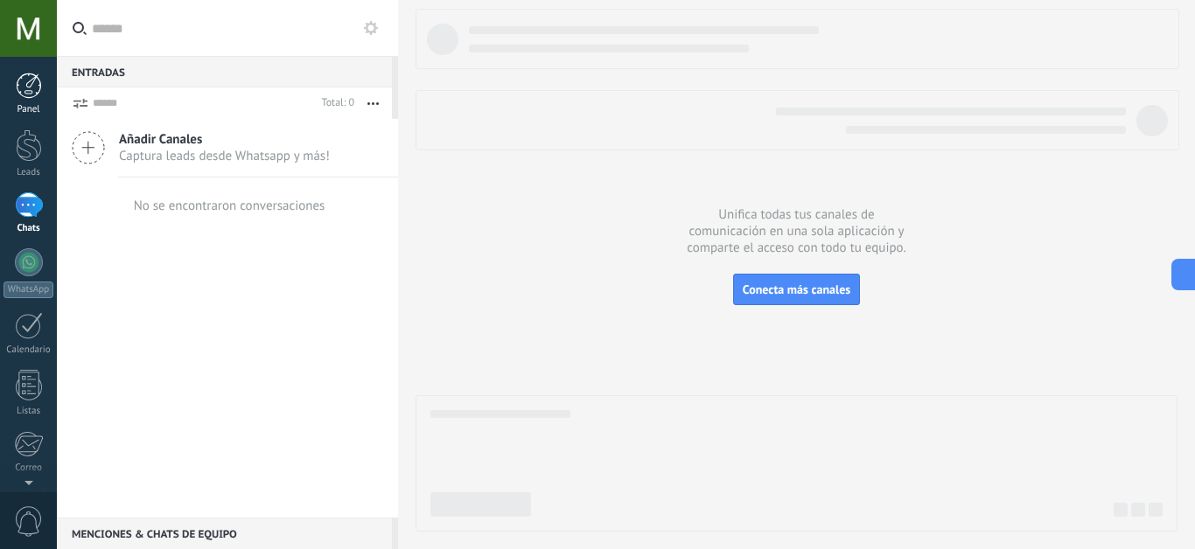
click at [33, 105] on div "Panel" at bounding box center [28, 109] width 51 height 11
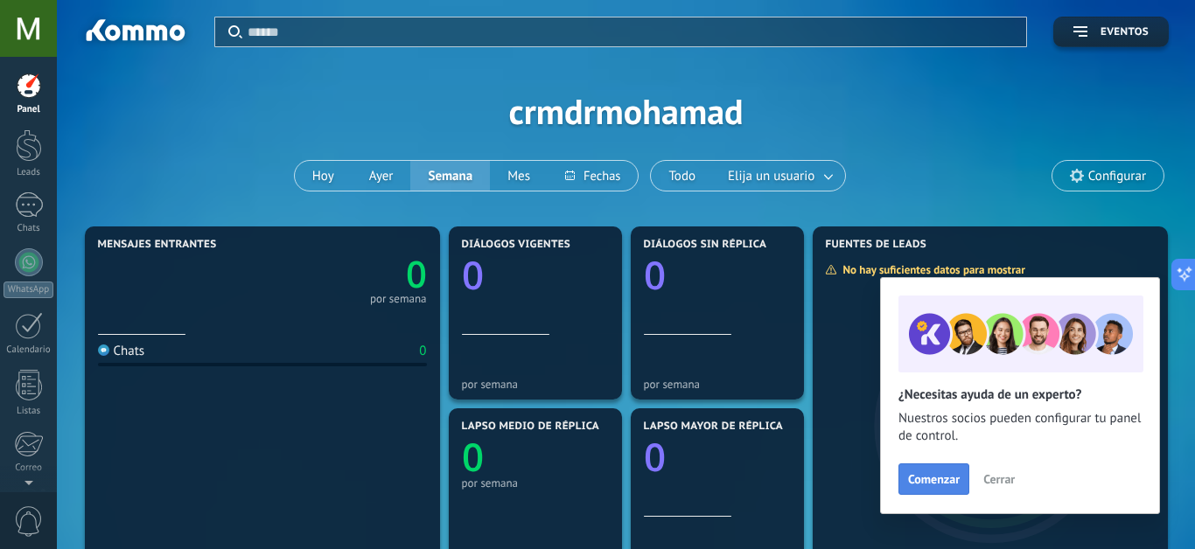
click at [854, 446] on span "Comenzar" at bounding box center [934, 479] width 52 height 12
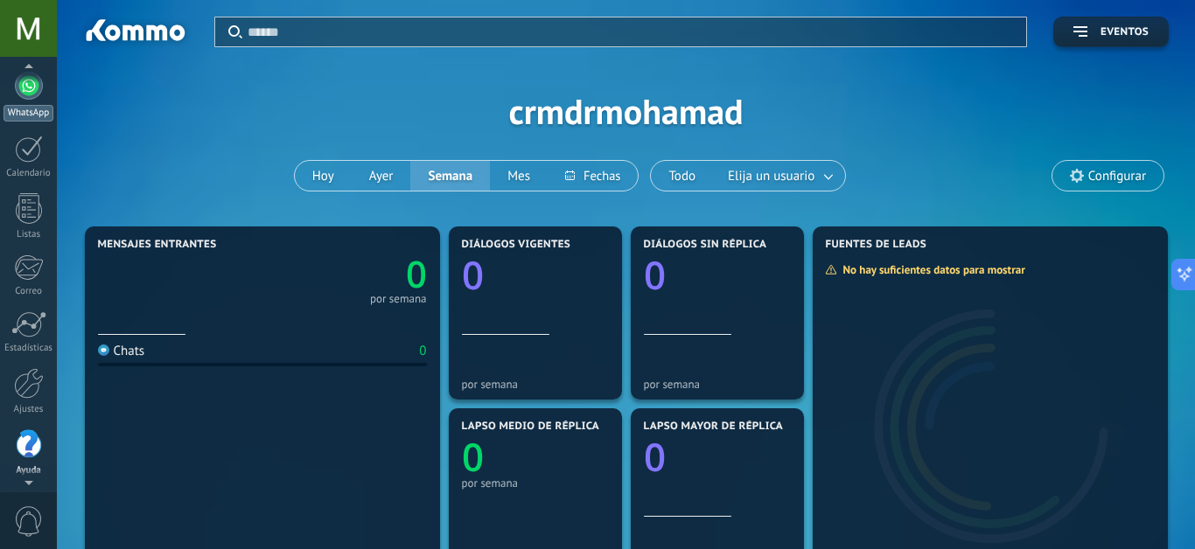
scroll to position [175, 0]
click at [24, 91] on div at bounding box center [29, 87] width 28 height 28
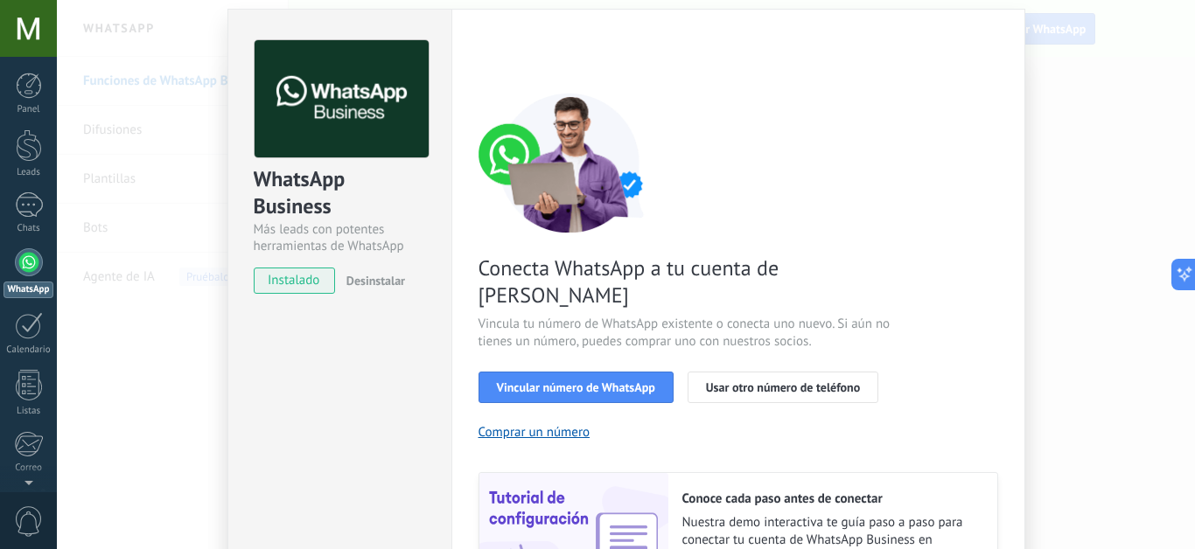
scroll to position [59, 0]
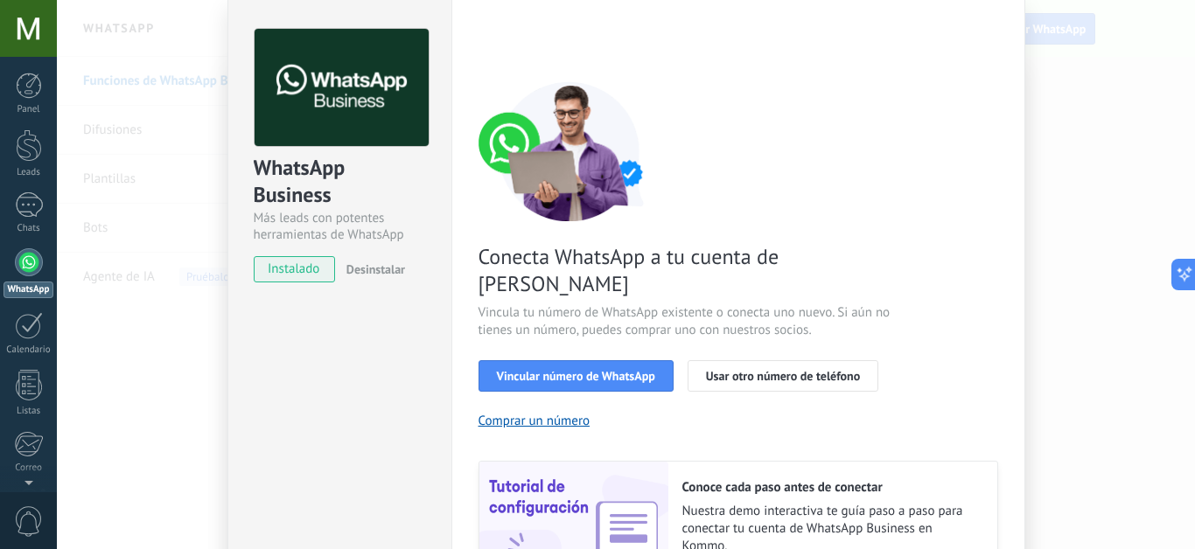
click at [108, 161] on div "WhatsApp Business Más leads con potentes herramientas de WhatsApp instalado Des…" at bounding box center [626, 274] width 1138 height 549
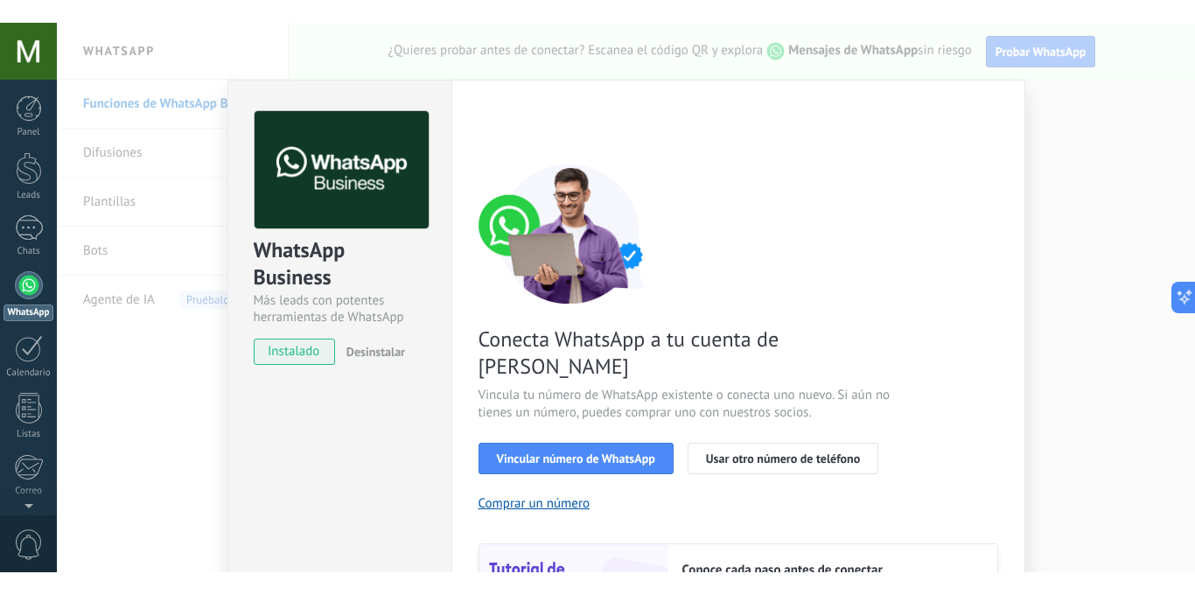
scroll to position [0, 0]
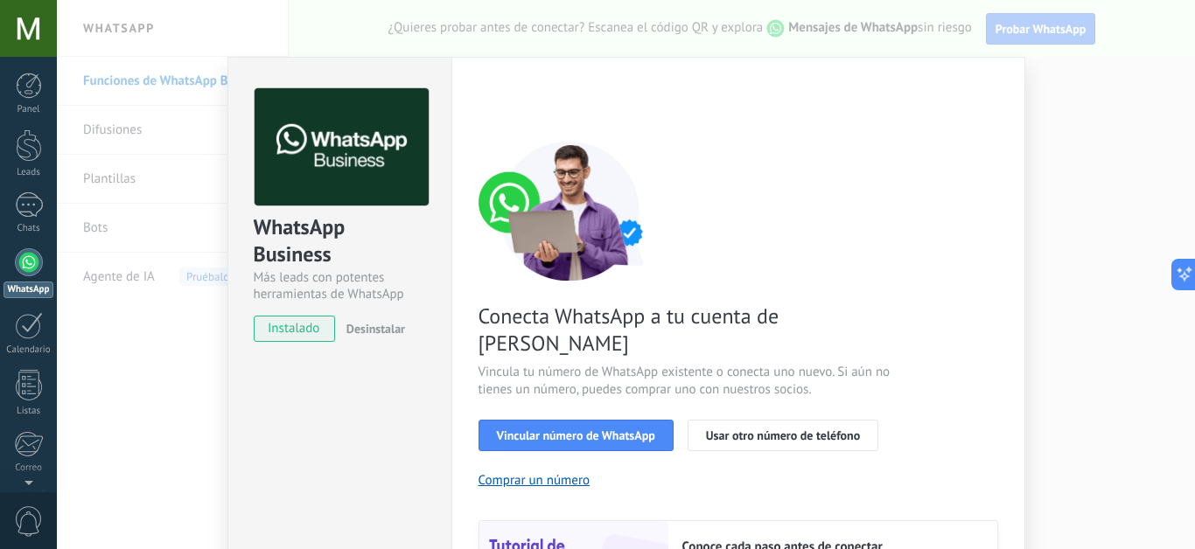
click at [156, 356] on div "WhatsApp Business Más leads con potentes herramientas de WhatsApp instalado Des…" at bounding box center [626, 274] width 1138 height 549
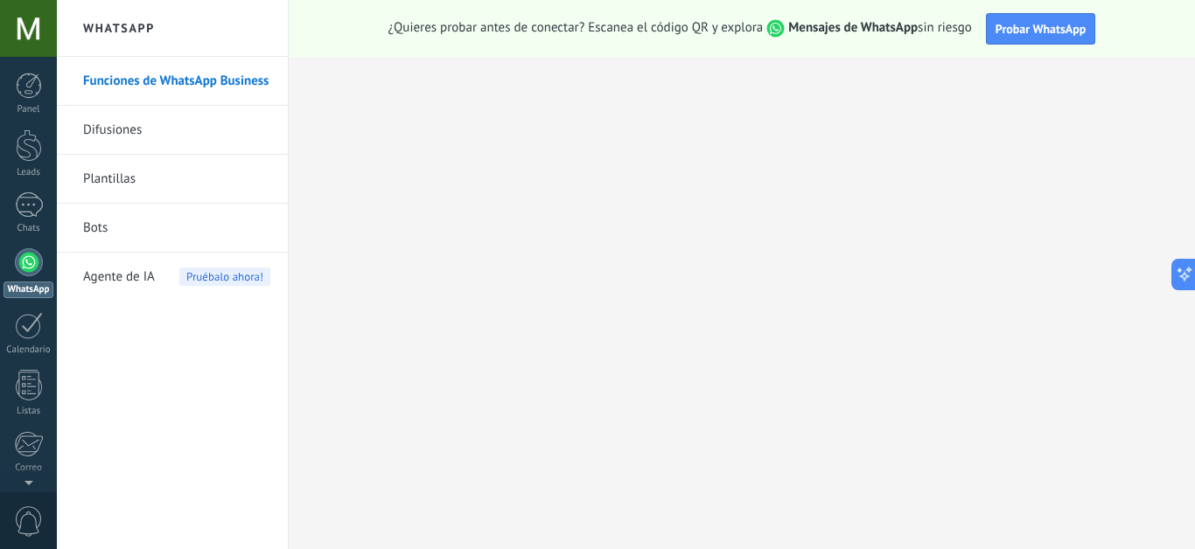
click at [111, 280] on span "Agente de IA" at bounding box center [119, 277] width 72 height 49
